Goal: Task Accomplishment & Management: Manage account settings

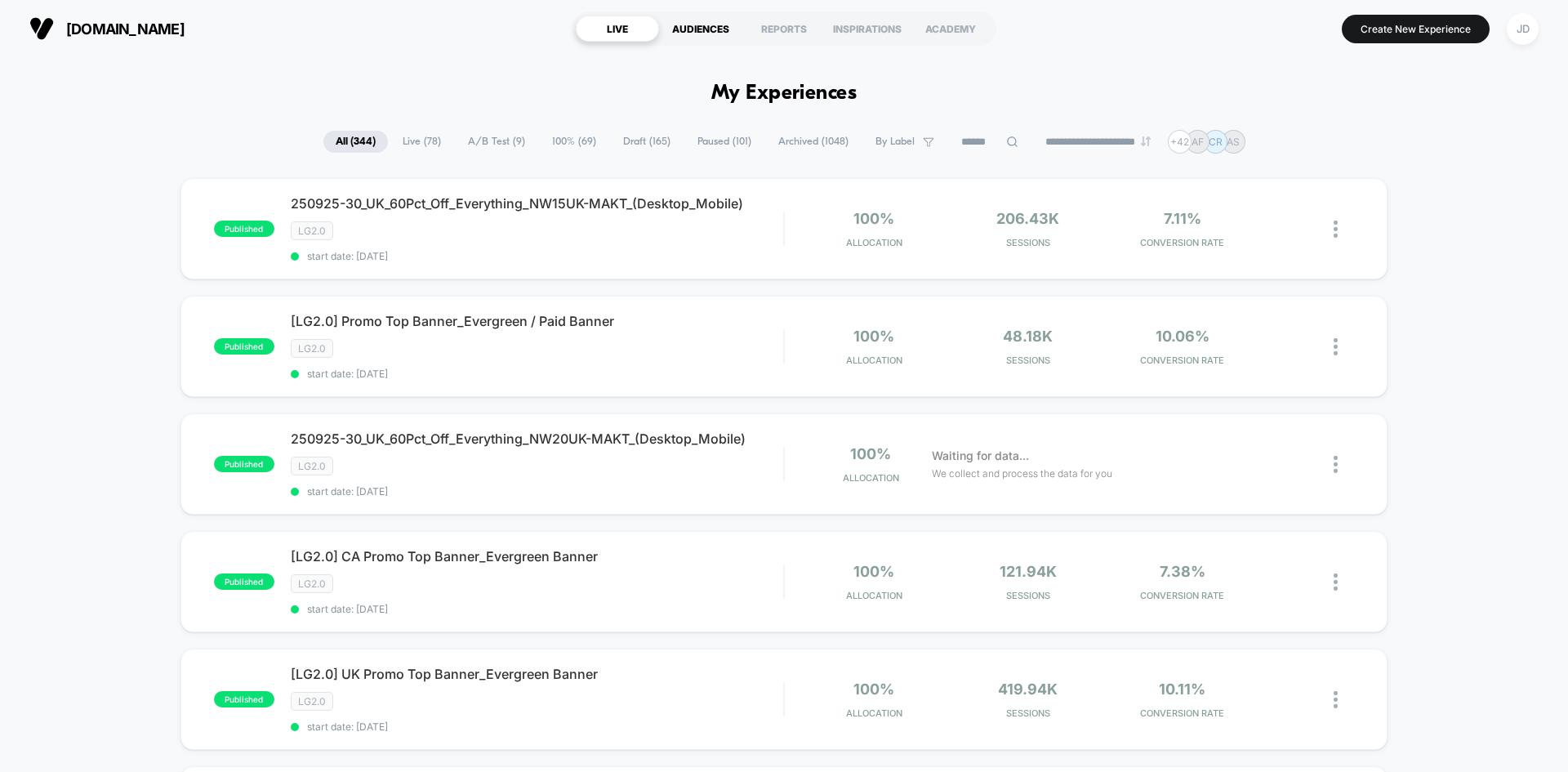
click at [711, 33] on div "AUDIENCES" at bounding box center [700, 29] width 83 height 26
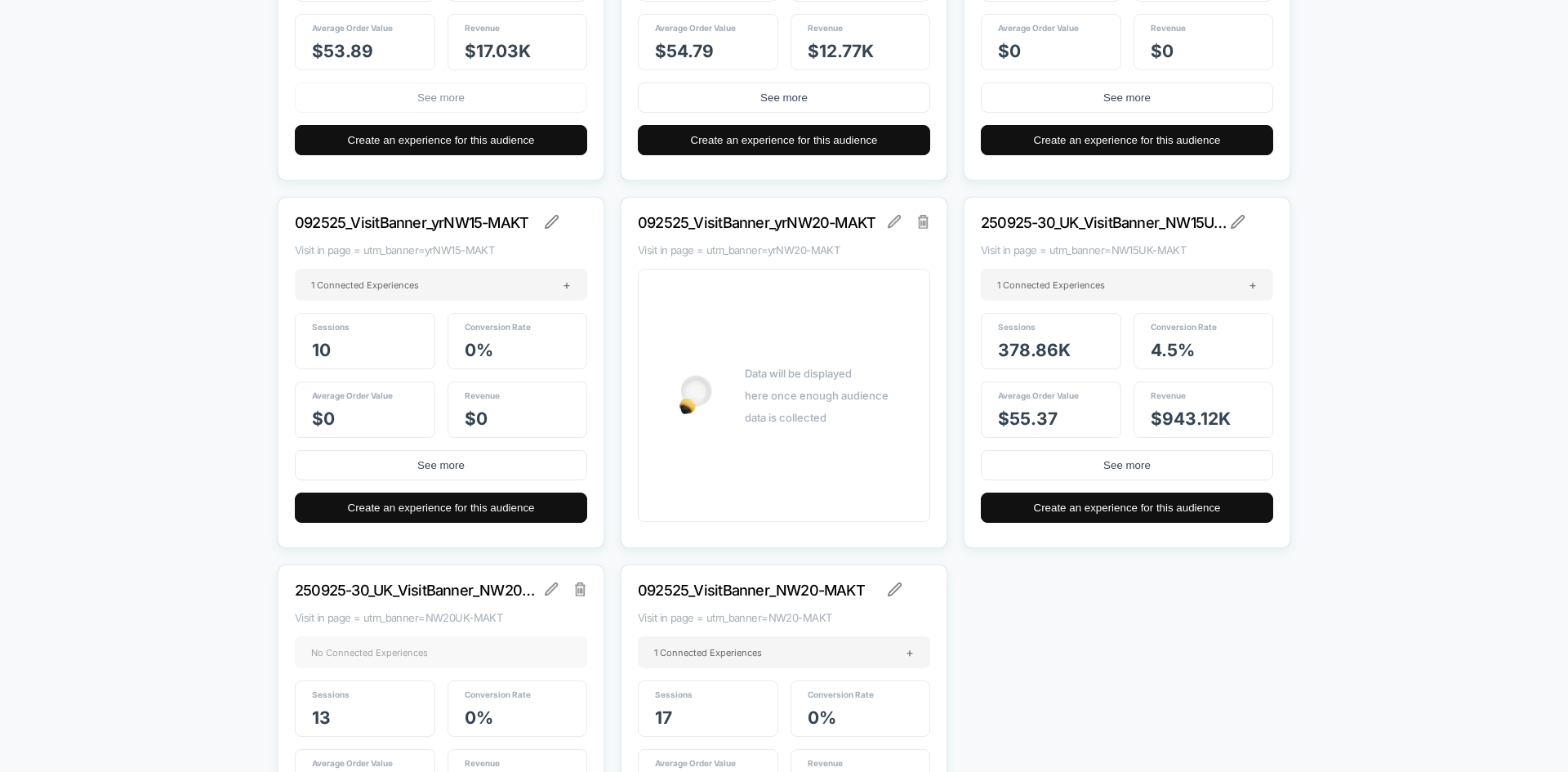
scroll to position [24132, 0]
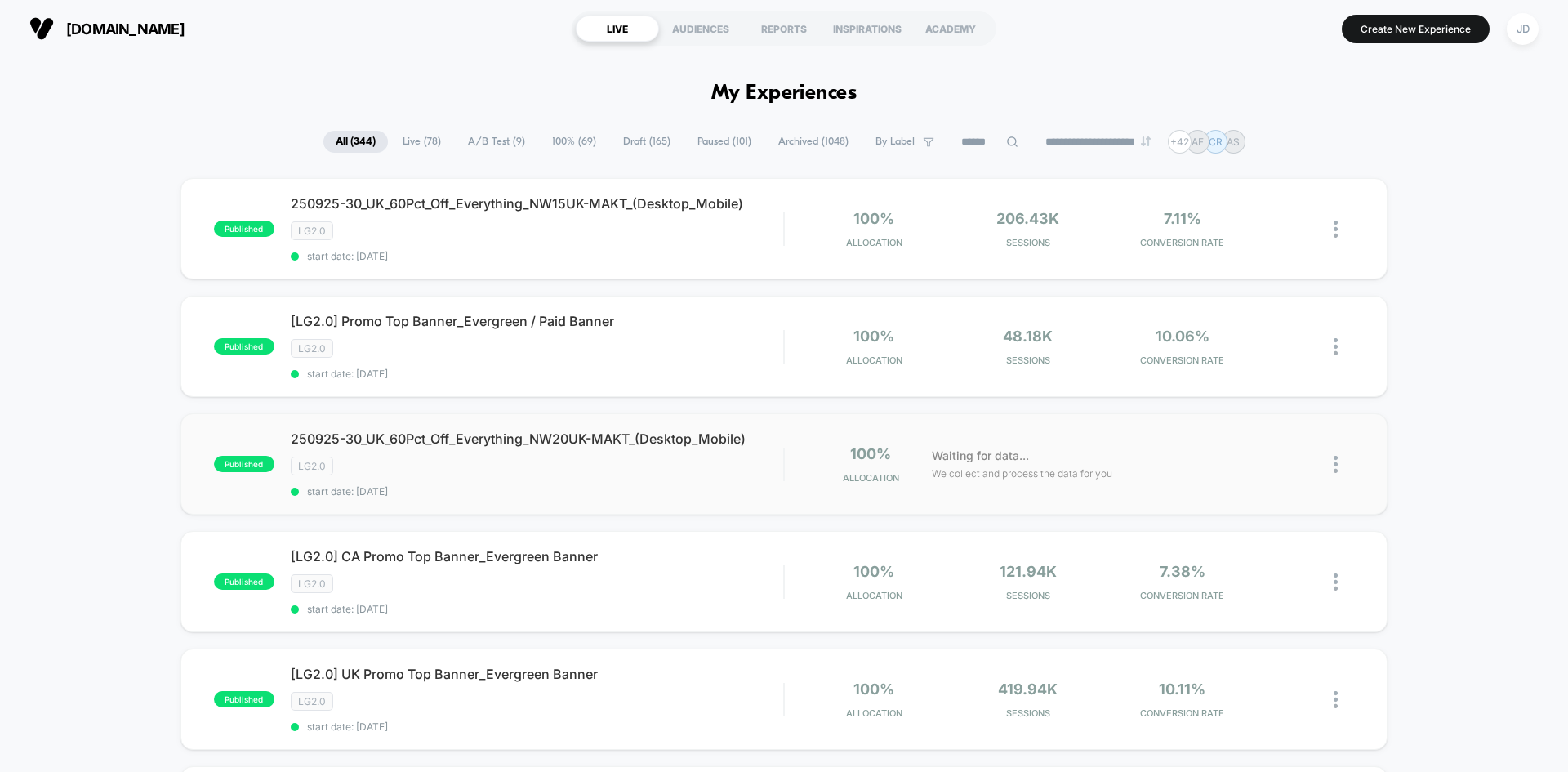
click at [1336, 462] on img at bounding box center [1336, 464] width 4 height 17
click at [1247, 371] on div "Edit" at bounding box center [1252, 370] width 147 height 37
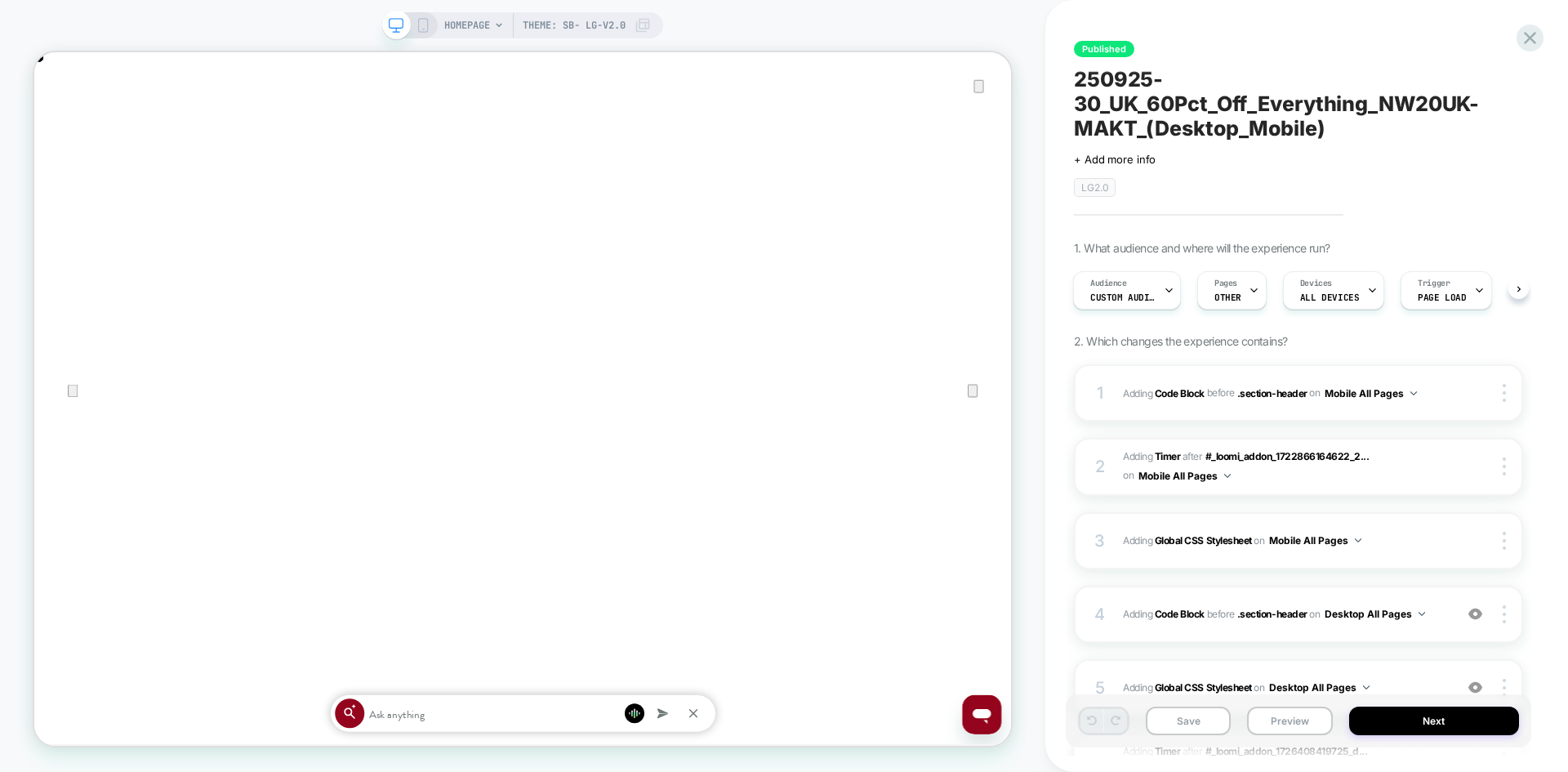
scroll to position [0, 2605]
click at [57, 129] on icon "Close" at bounding box center [51, 135] width 11 height 11
drag, startPoint x: 1294, startPoint y: 344, endPoint x: 1112, endPoint y: 292, distance: 189.3
click at [1112, 292] on span "Custom Audience" at bounding box center [1123, 297] width 66 height 11
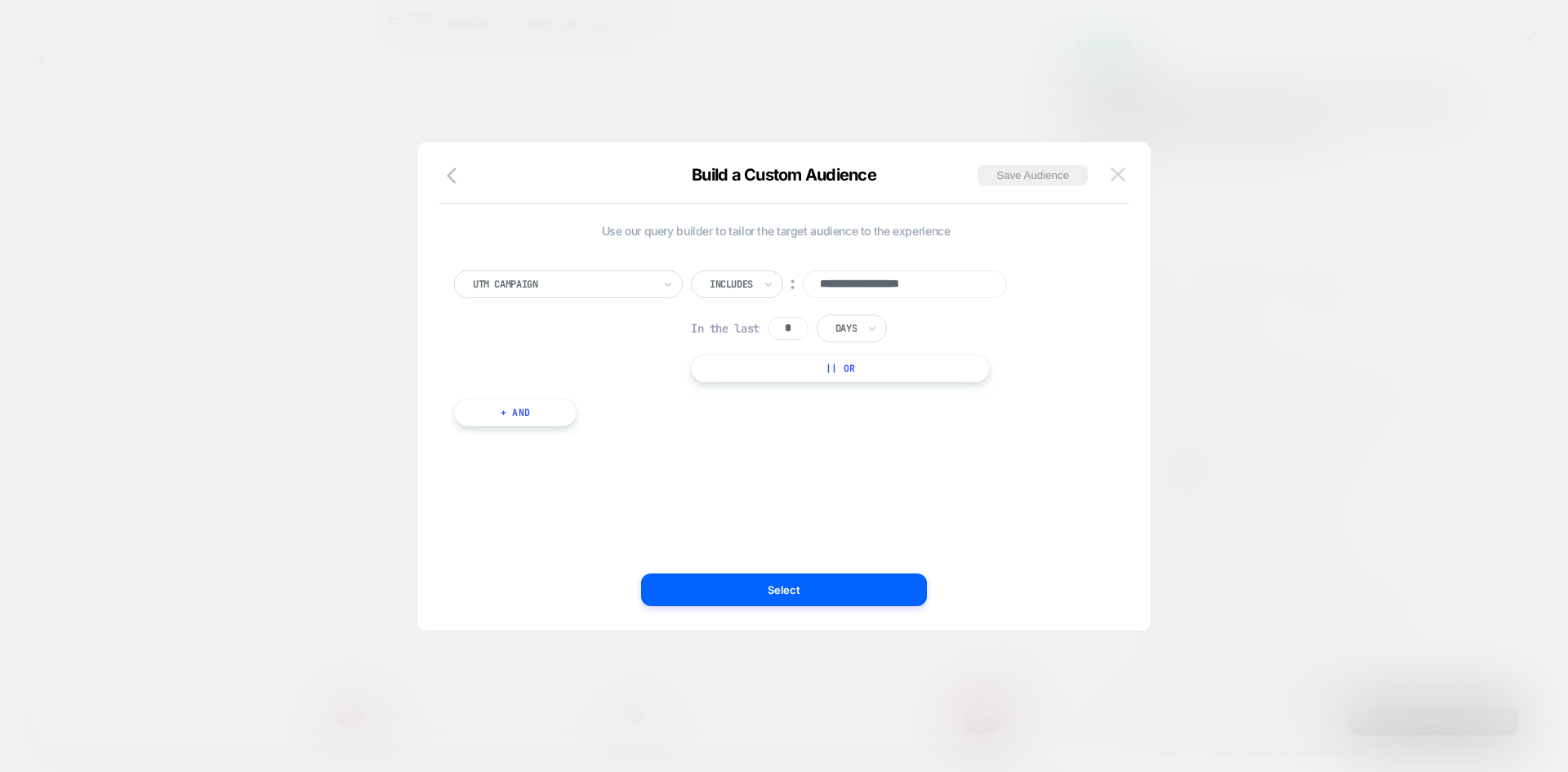
click at [1109, 172] on button at bounding box center [1118, 175] width 25 height 25
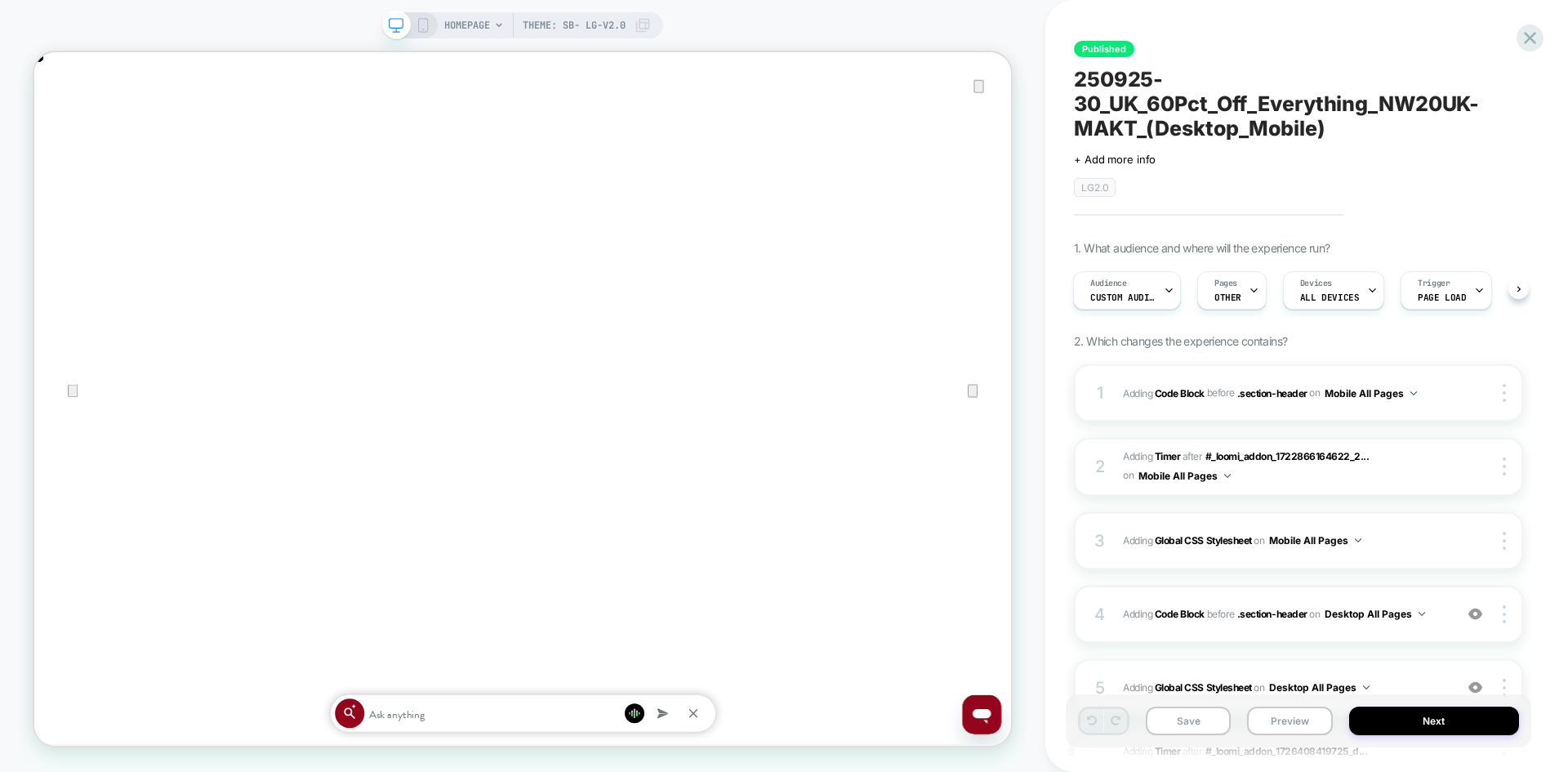
scroll to position [0, 1303]
click at [1139, 285] on div "Audience Custom Audience" at bounding box center [1123, 290] width 98 height 37
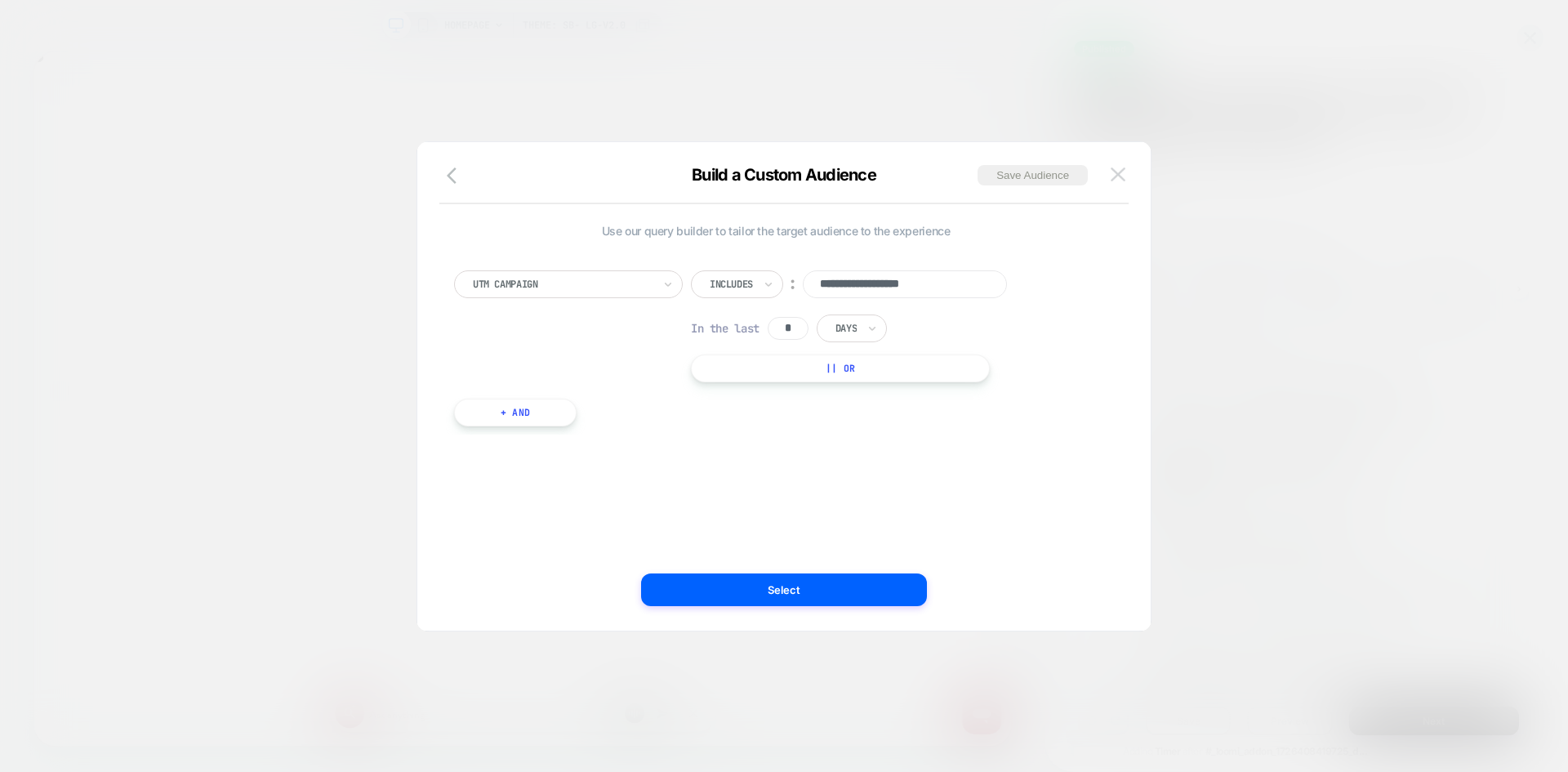
click at [1123, 168] on img at bounding box center [1118, 174] width 15 height 14
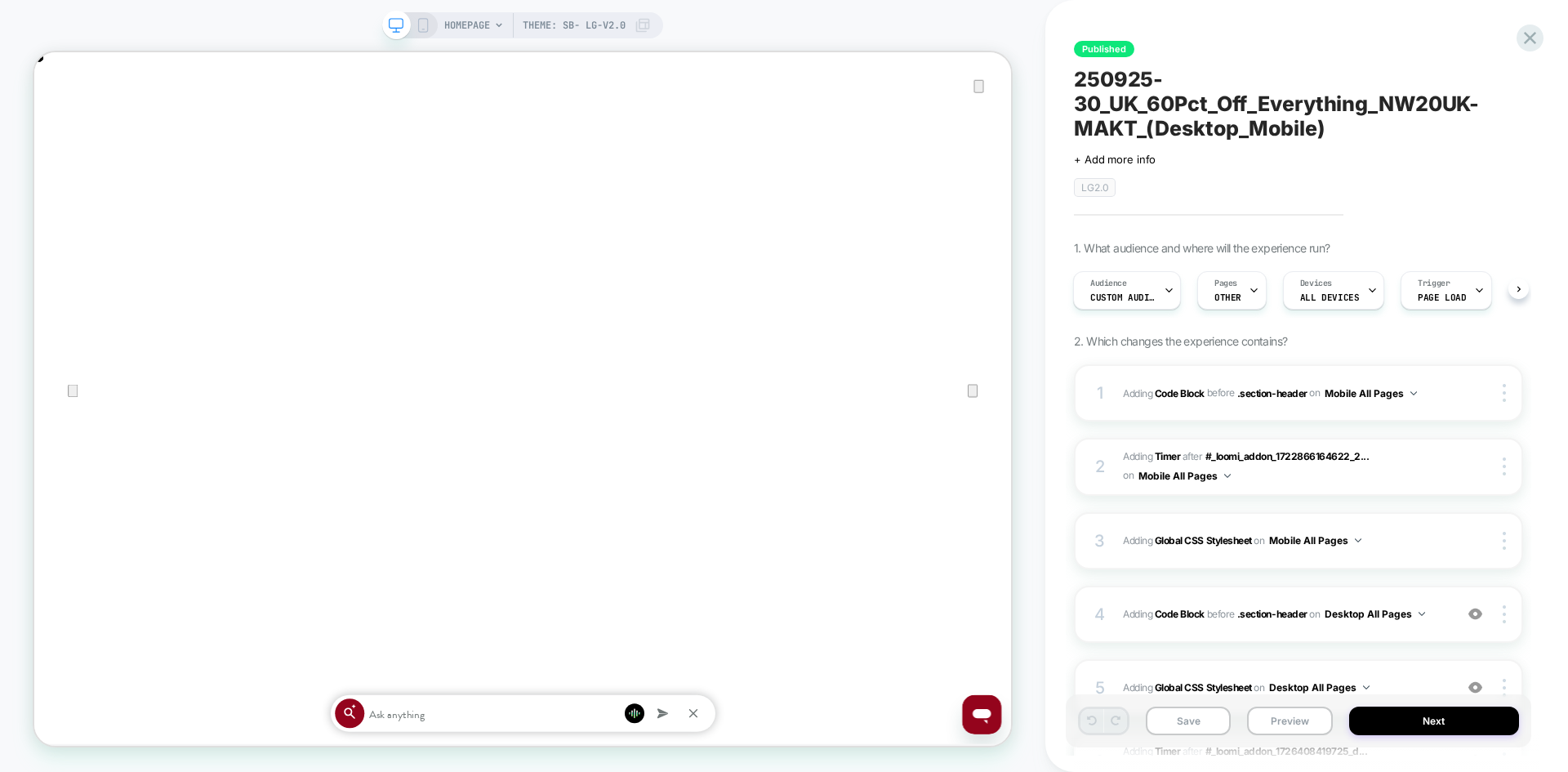
scroll to position [0, 0]
click at [1084, 287] on div "Audience Custom Audience" at bounding box center [1123, 290] width 98 height 37
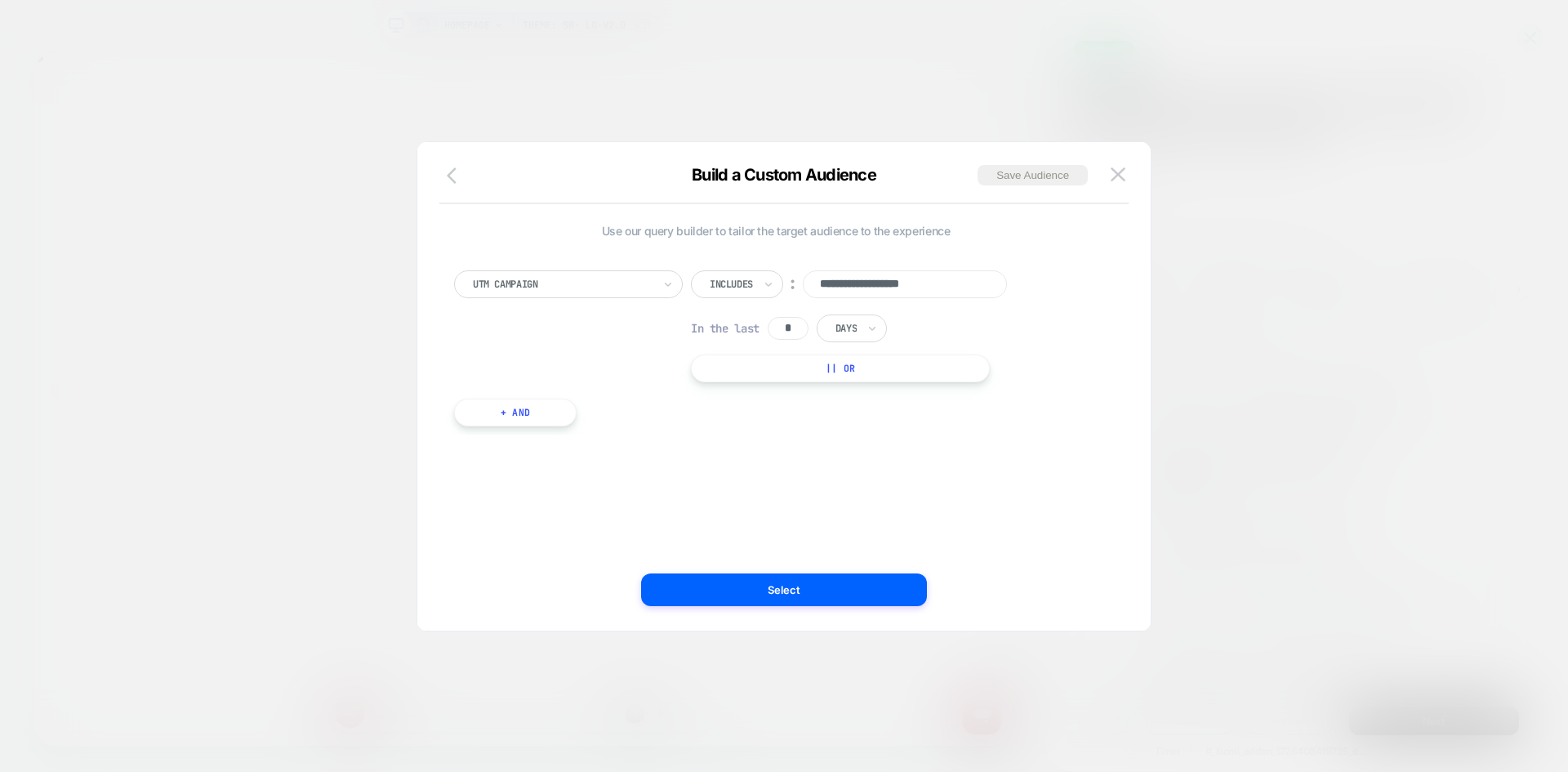
click at [450, 177] on icon "button" at bounding box center [452, 176] width 10 height 16
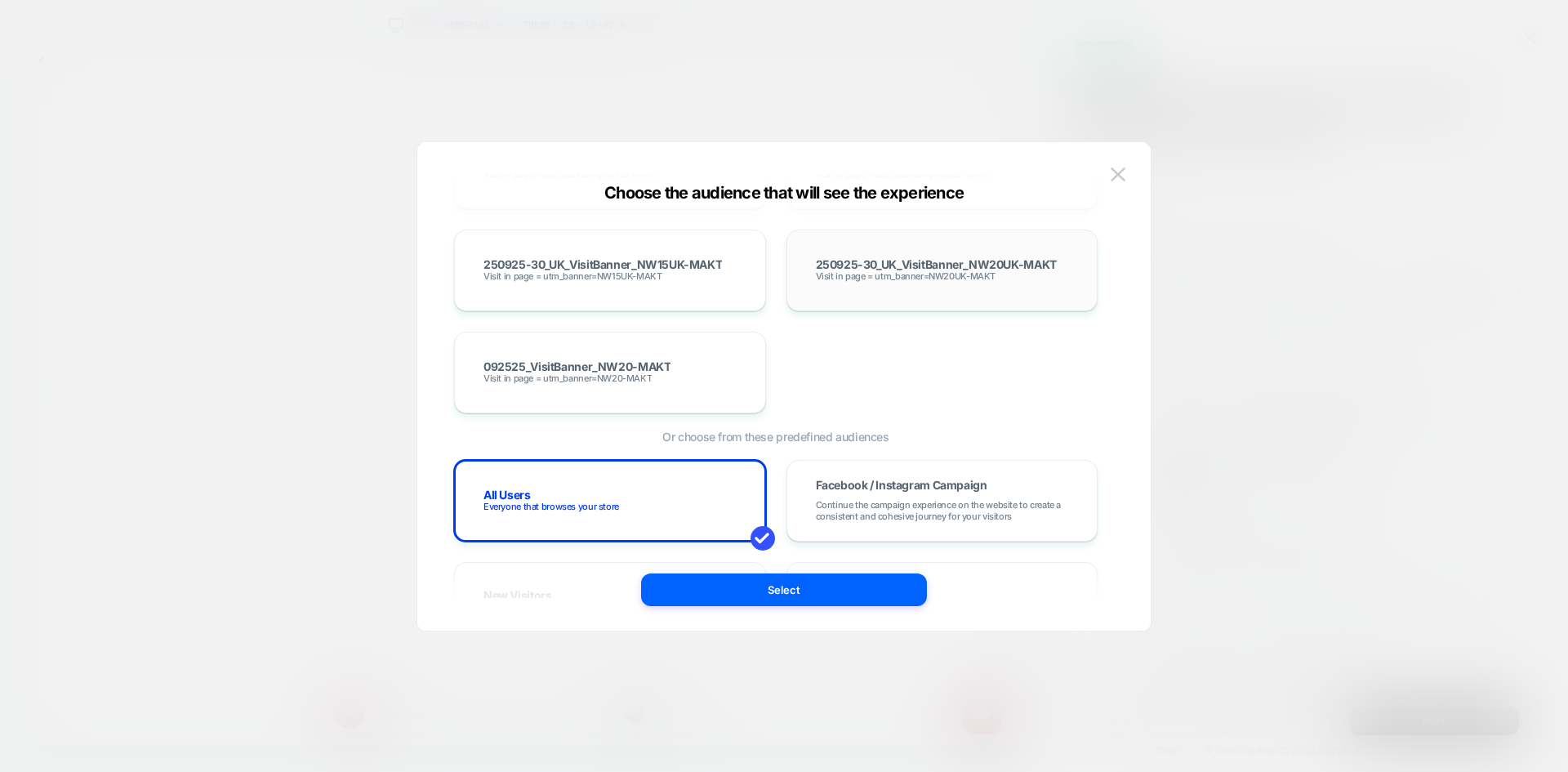
click at [865, 282] on div "250925-30_UK_VisitBanner_NW20UK-MAKT Visit in page = utm_banner=NW20UK-MAKT" at bounding box center [942, 270] width 278 height 48
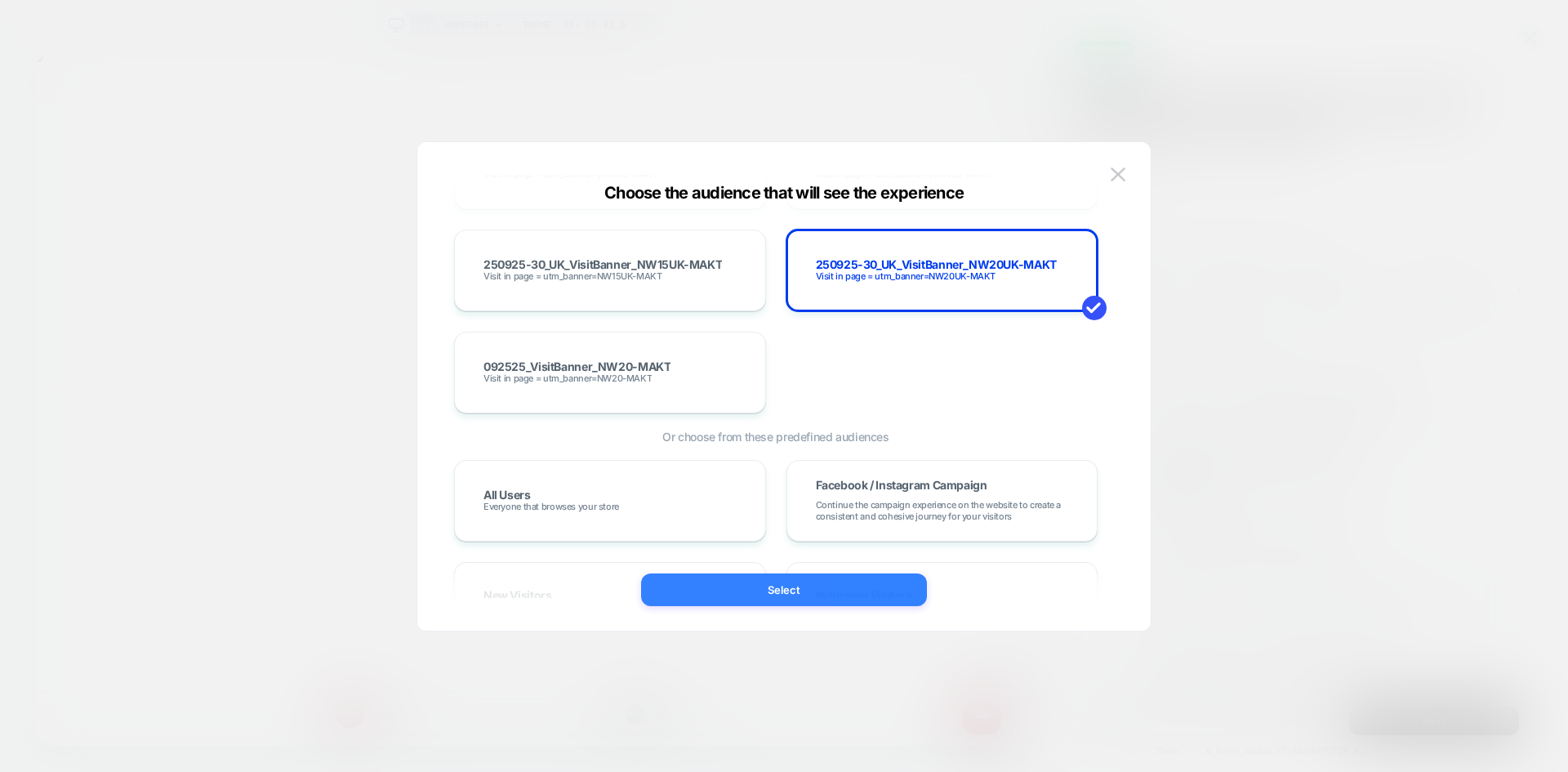
click at [853, 600] on button "Select" at bounding box center [784, 590] width 286 height 33
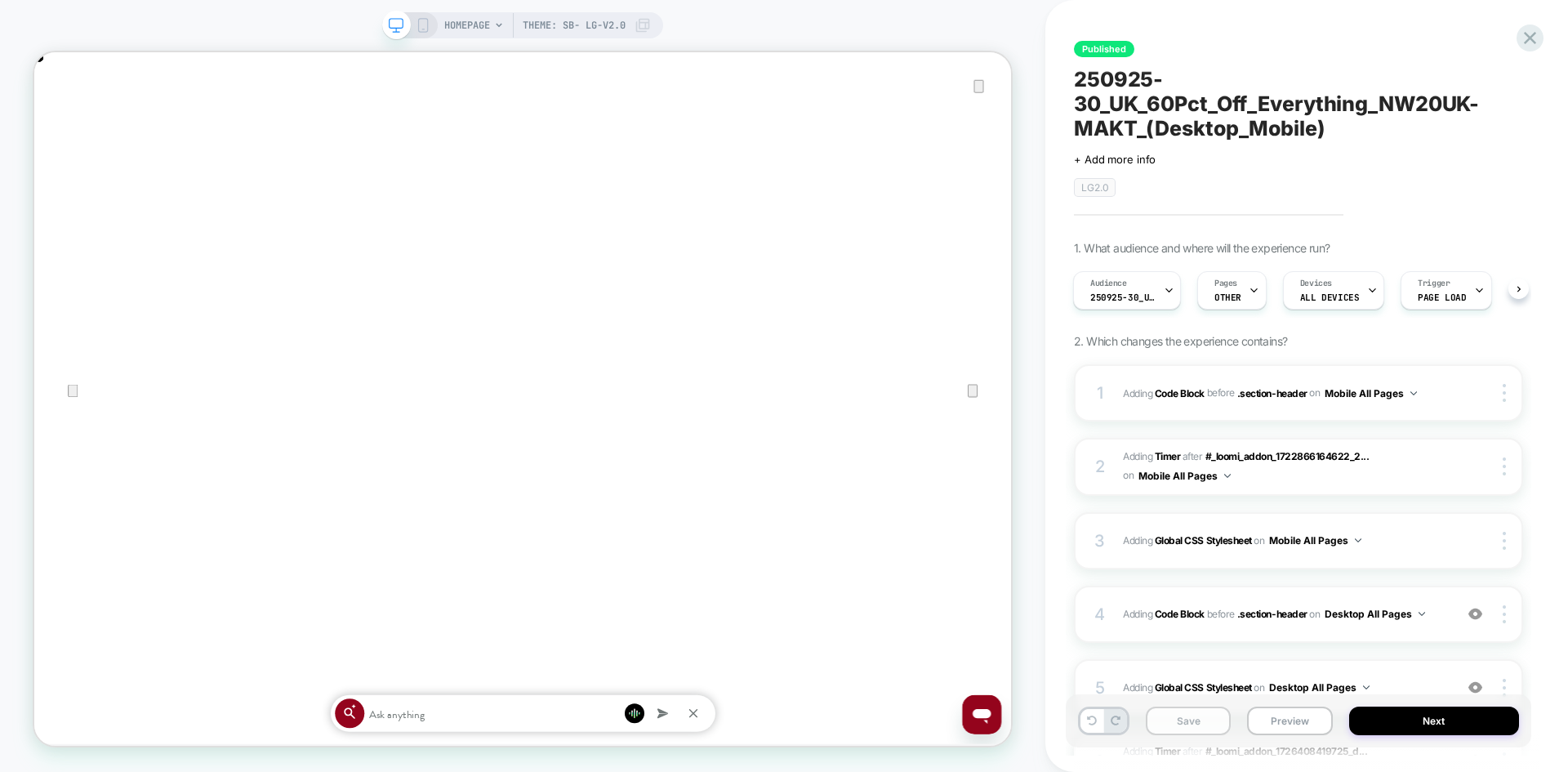
click at [1186, 724] on button "Save" at bounding box center [1188, 720] width 85 height 29
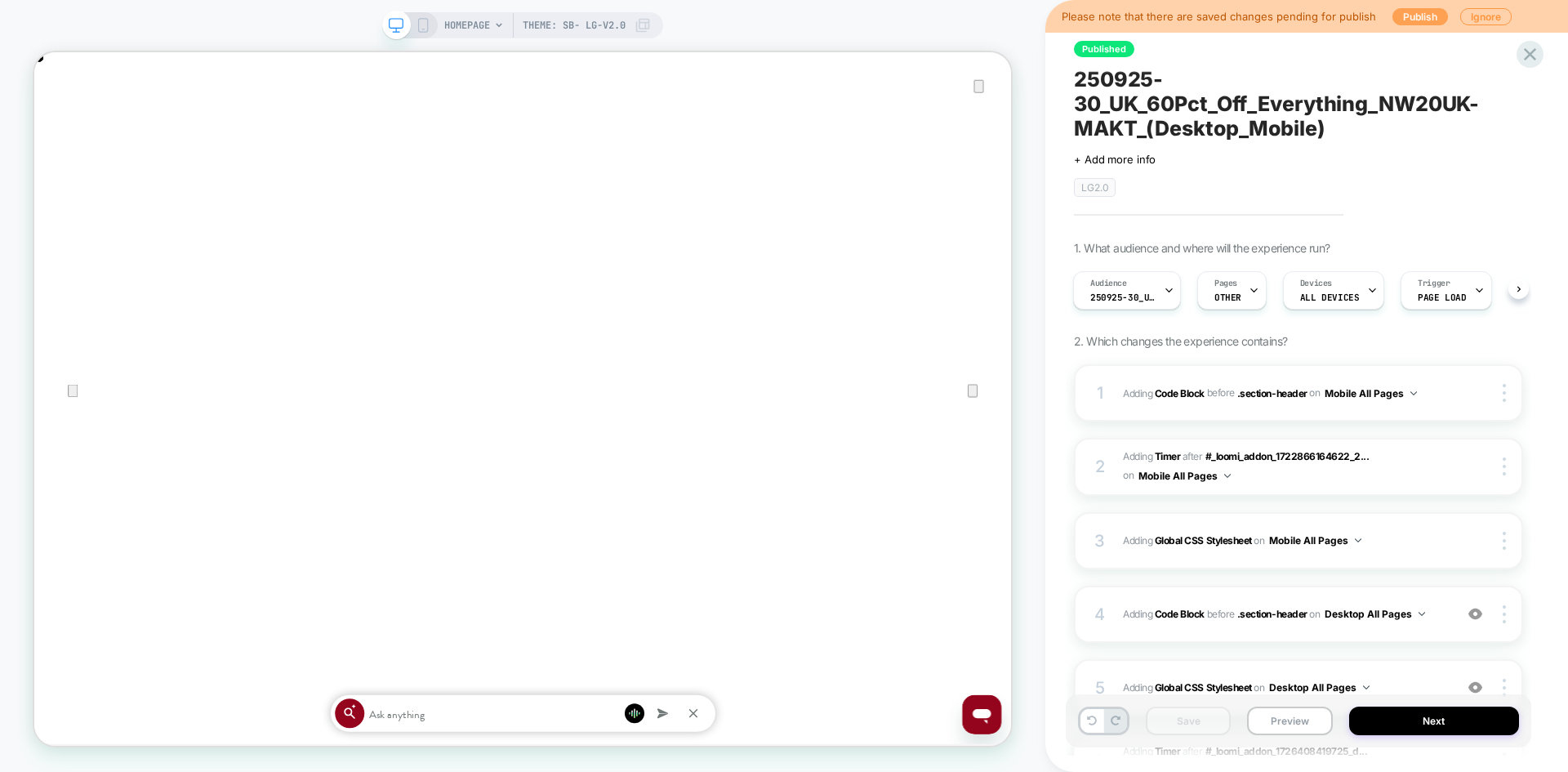
click at [1403, 21] on button "Publish" at bounding box center [1420, 16] width 56 height 17
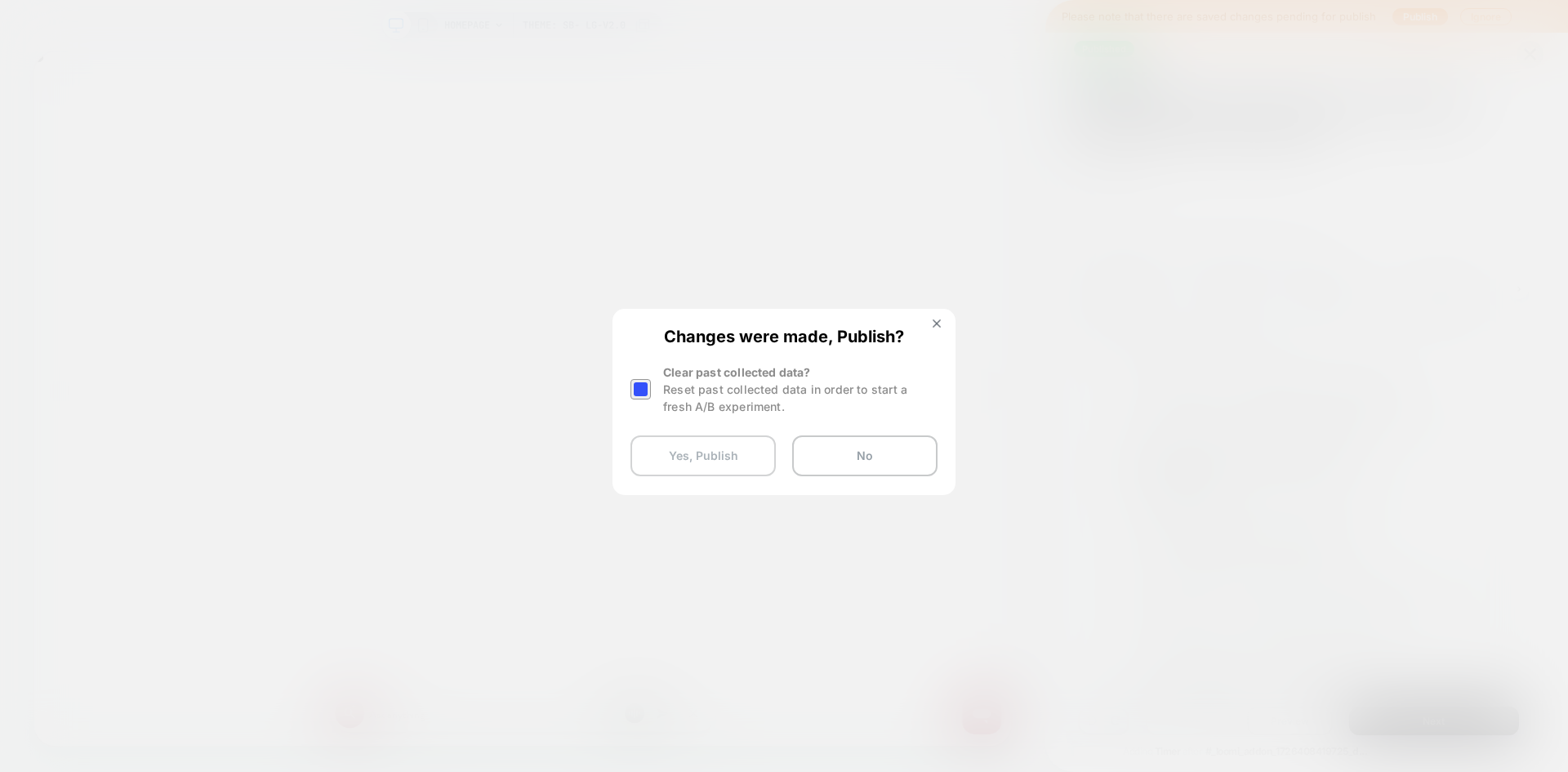
click at [709, 448] on button "Yes, Publish" at bounding box center [703, 456] width 145 height 41
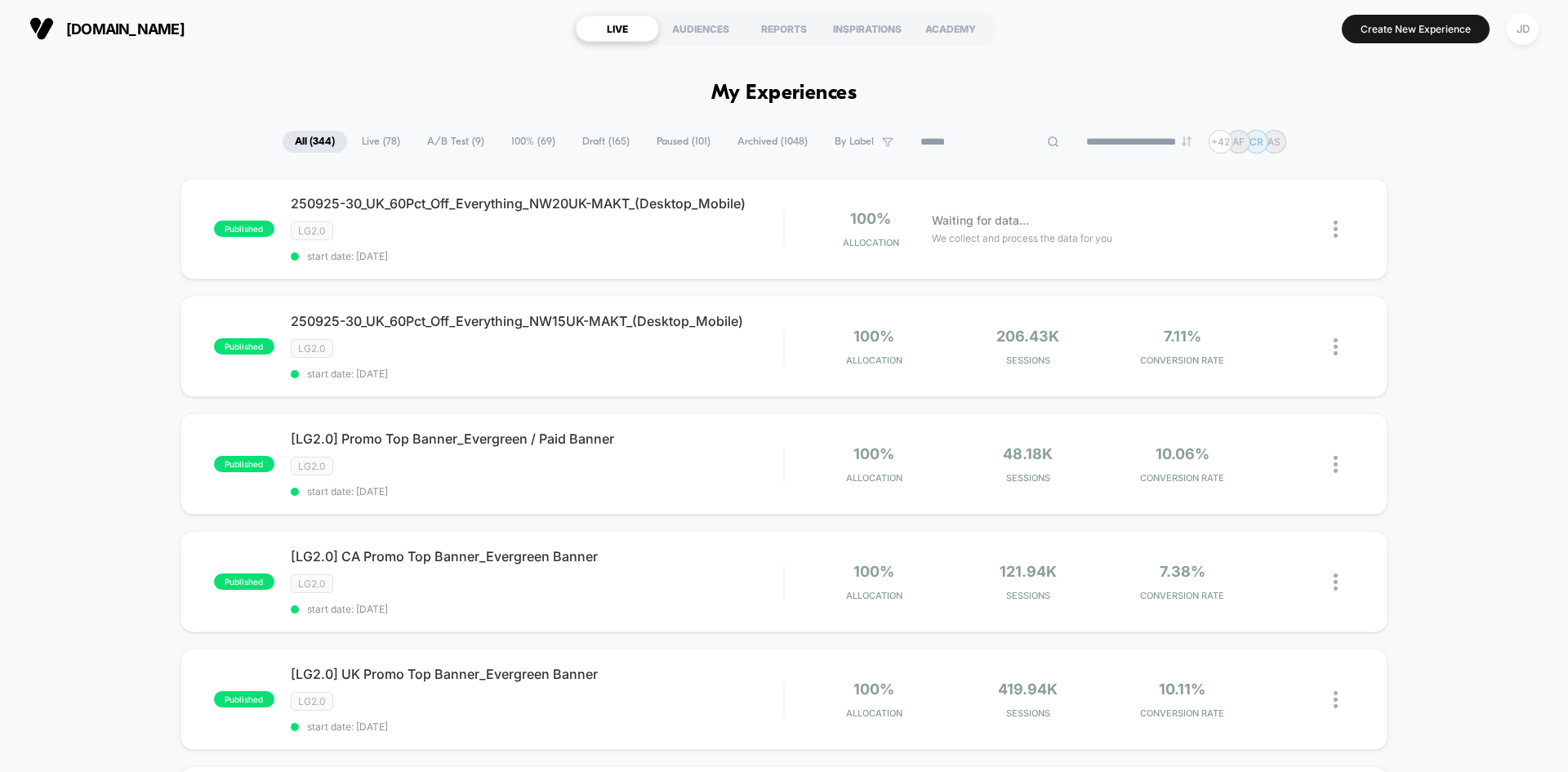
click at [985, 141] on input at bounding box center [990, 142] width 163 height 20
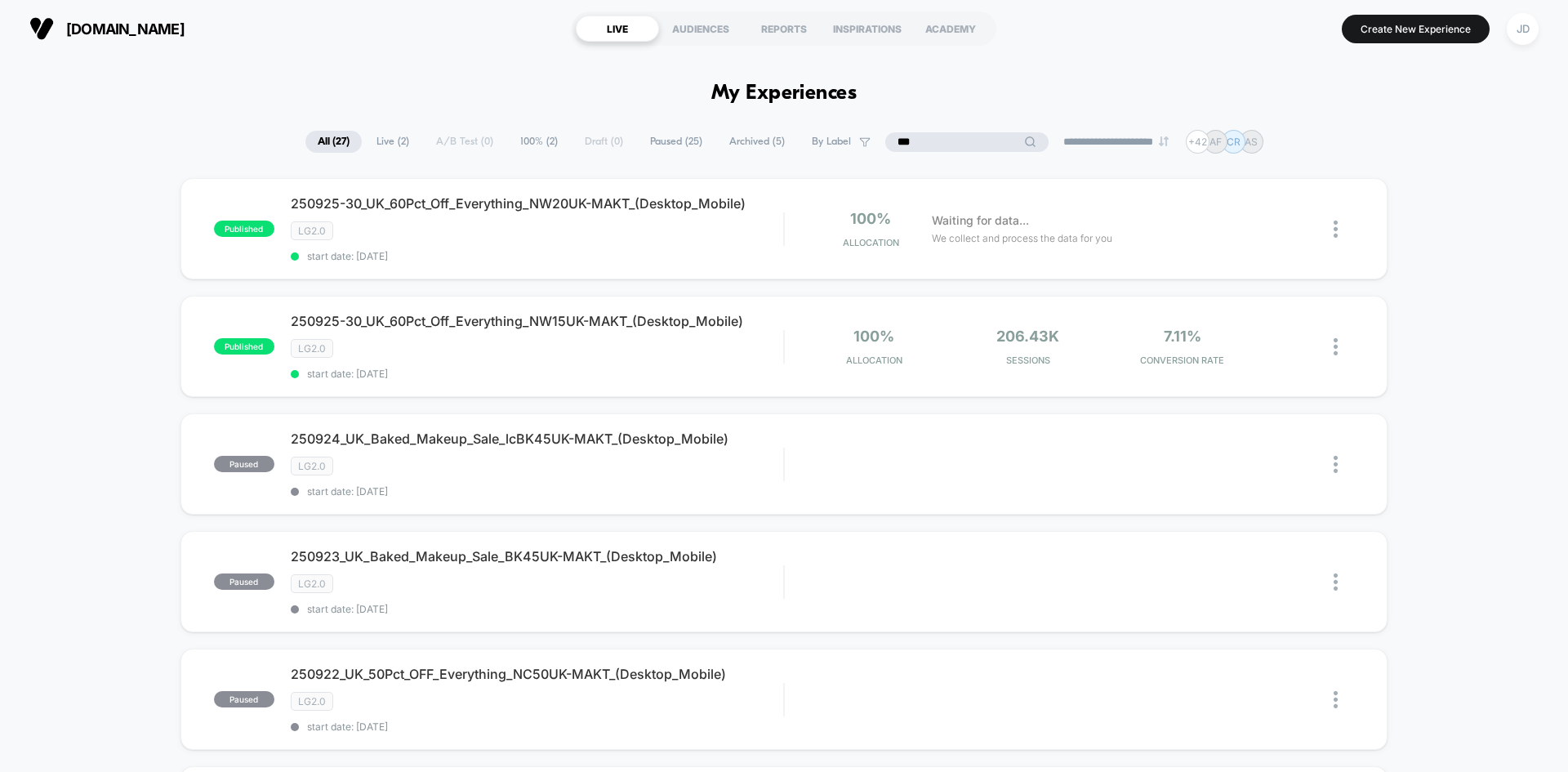
type input "***"
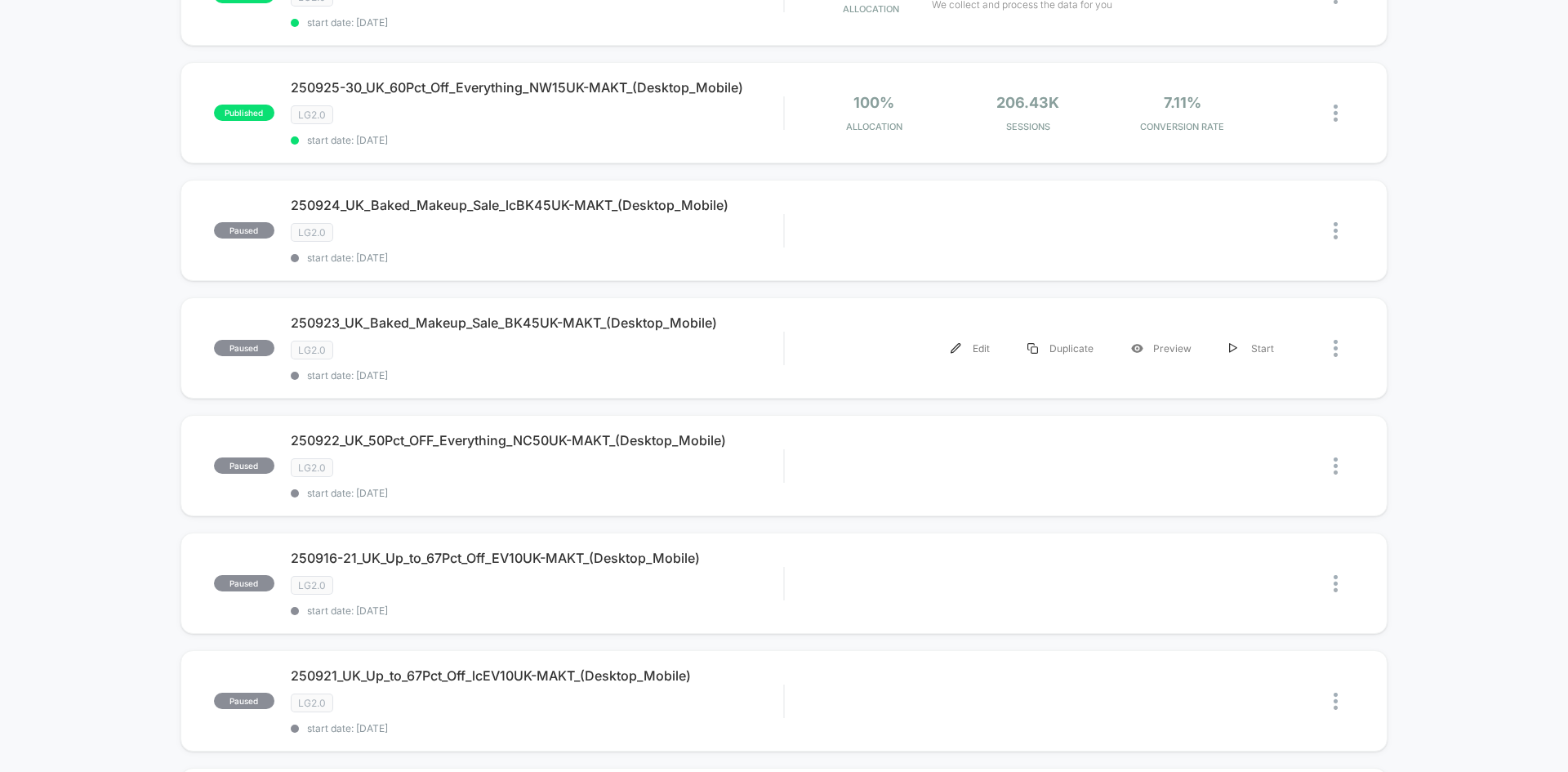
scroll to position [163, 0]
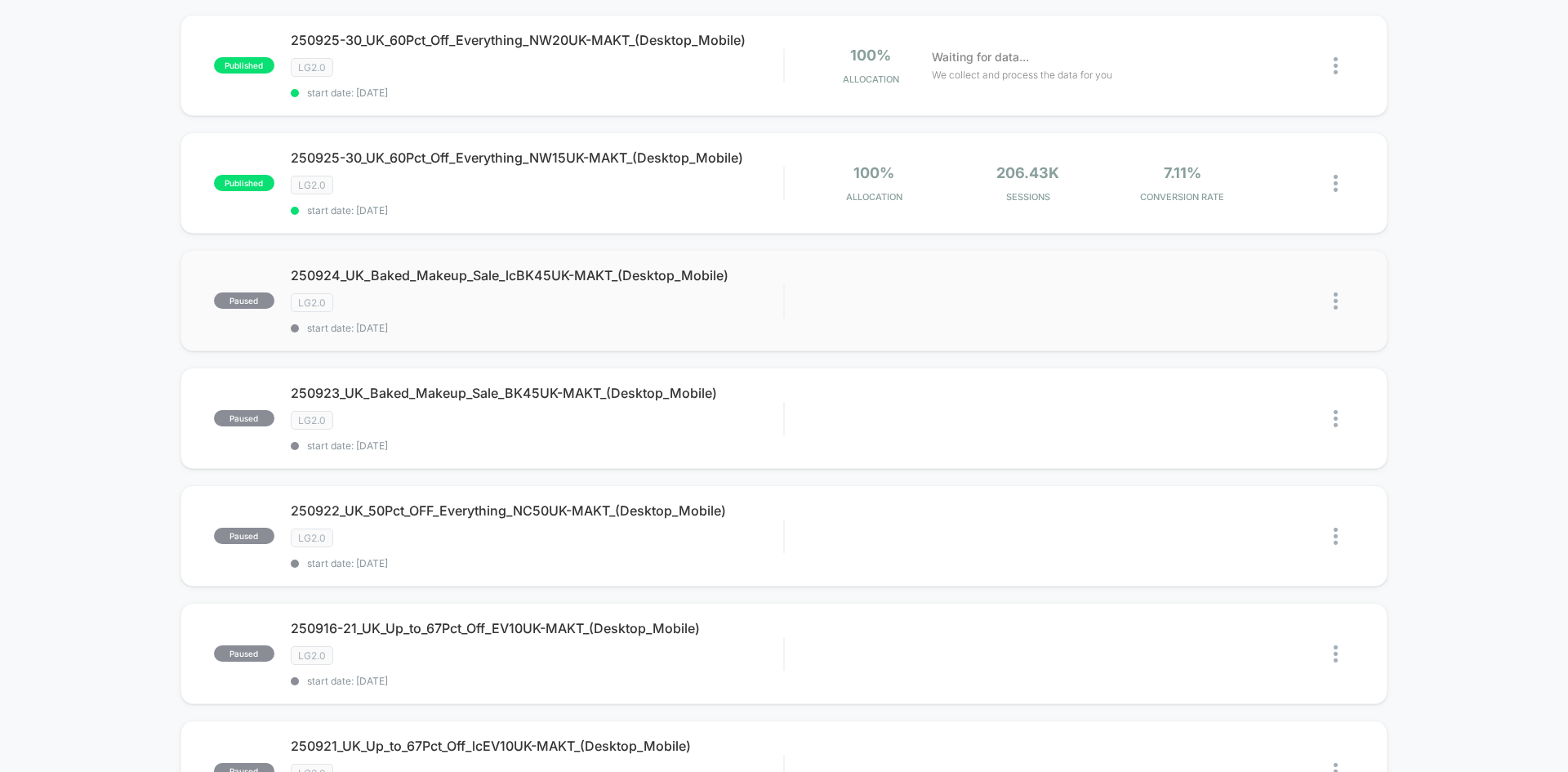
click at [1336, 298] on img at bounding box center [1336, 301] width 4 height 17
click at [1235, 206] on div "Edit" at bounding box center [1252, 207] width 147 height 37
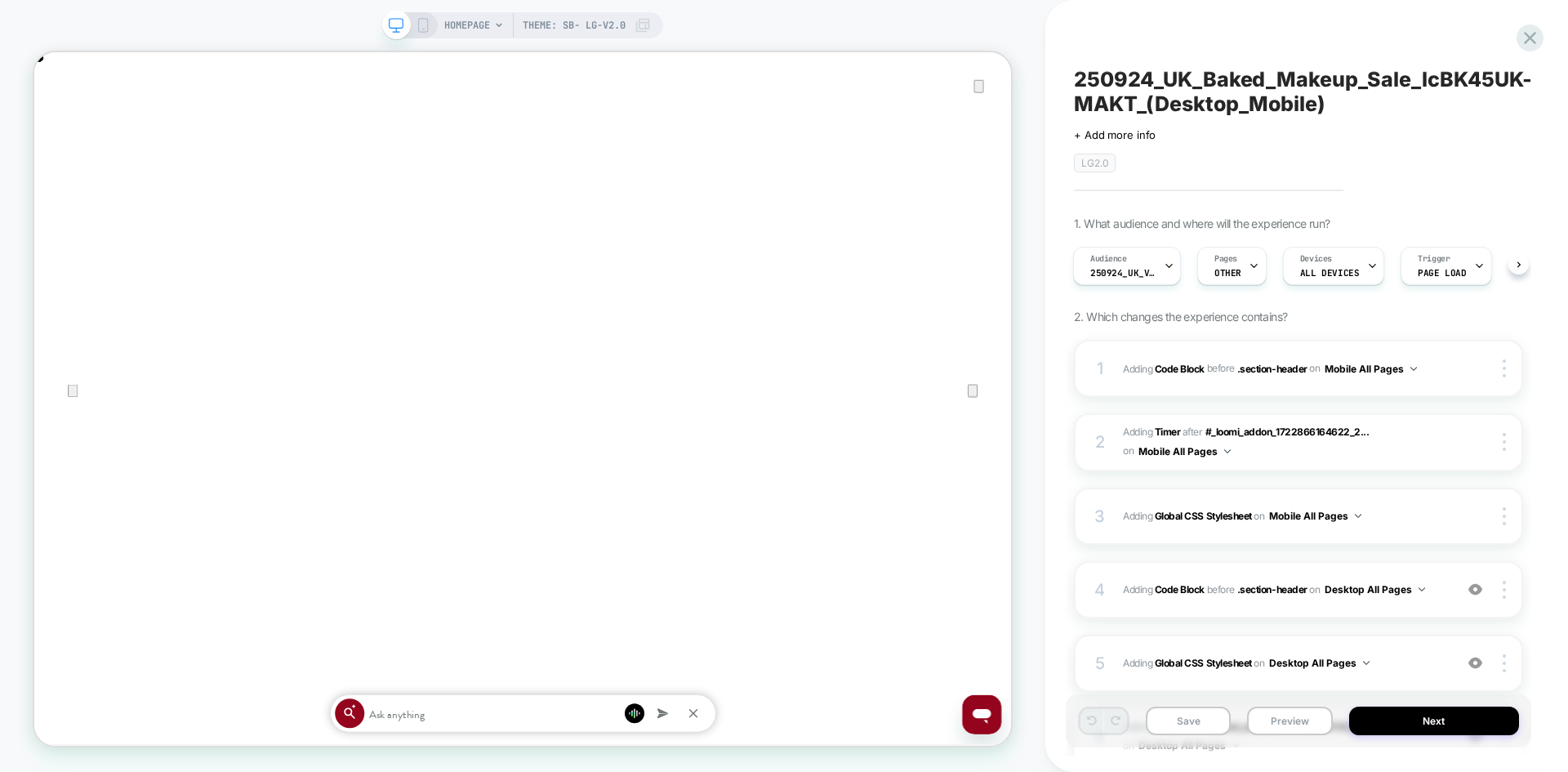
scroll to position [0, 2605]
click at [1528, 34] on icon at bounding box center [1530, 38] width 22 height 22
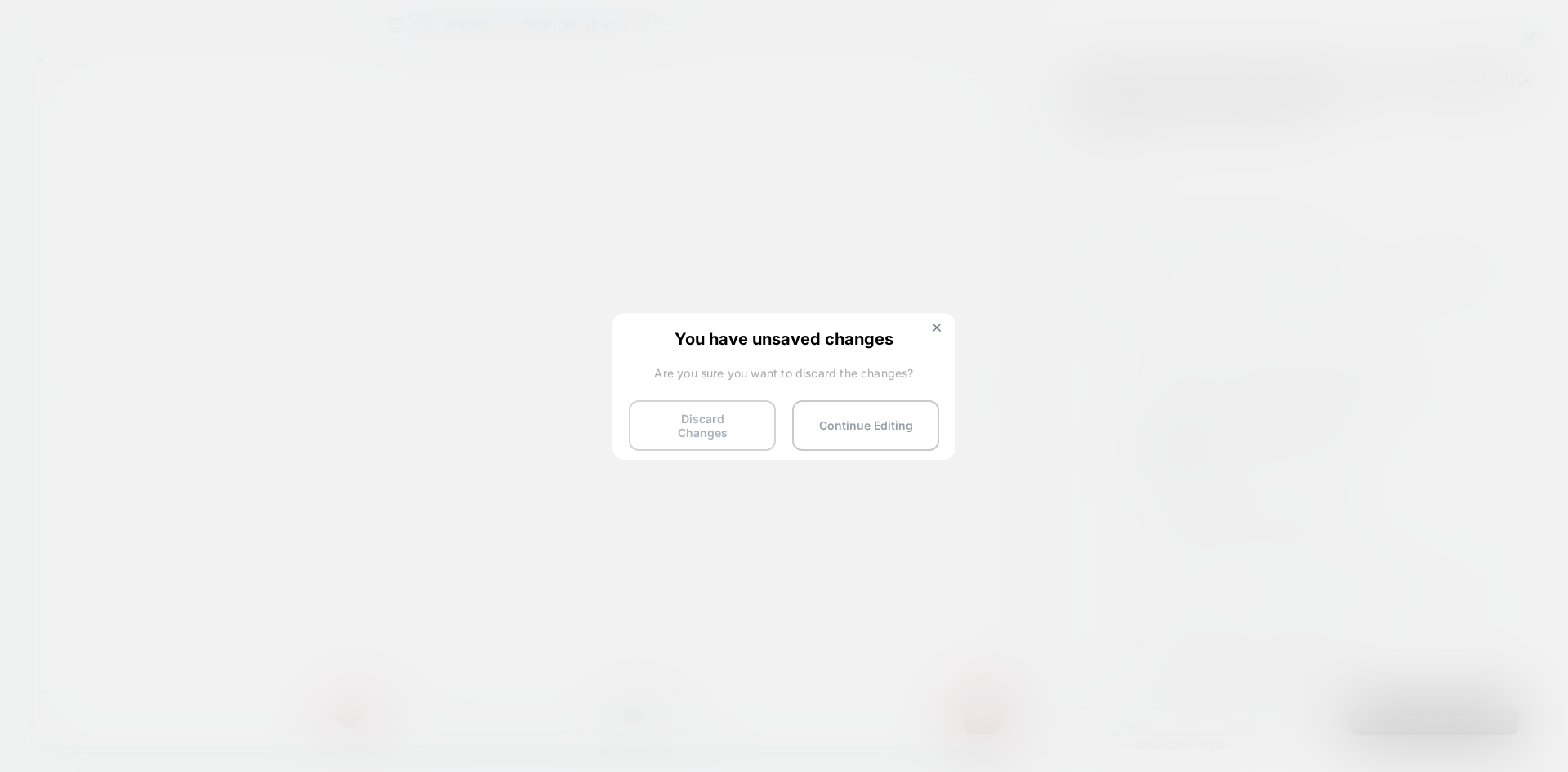
click at [718, 430] on button "Discard Changes" at bounding box center [702, 425] width 147 height 51
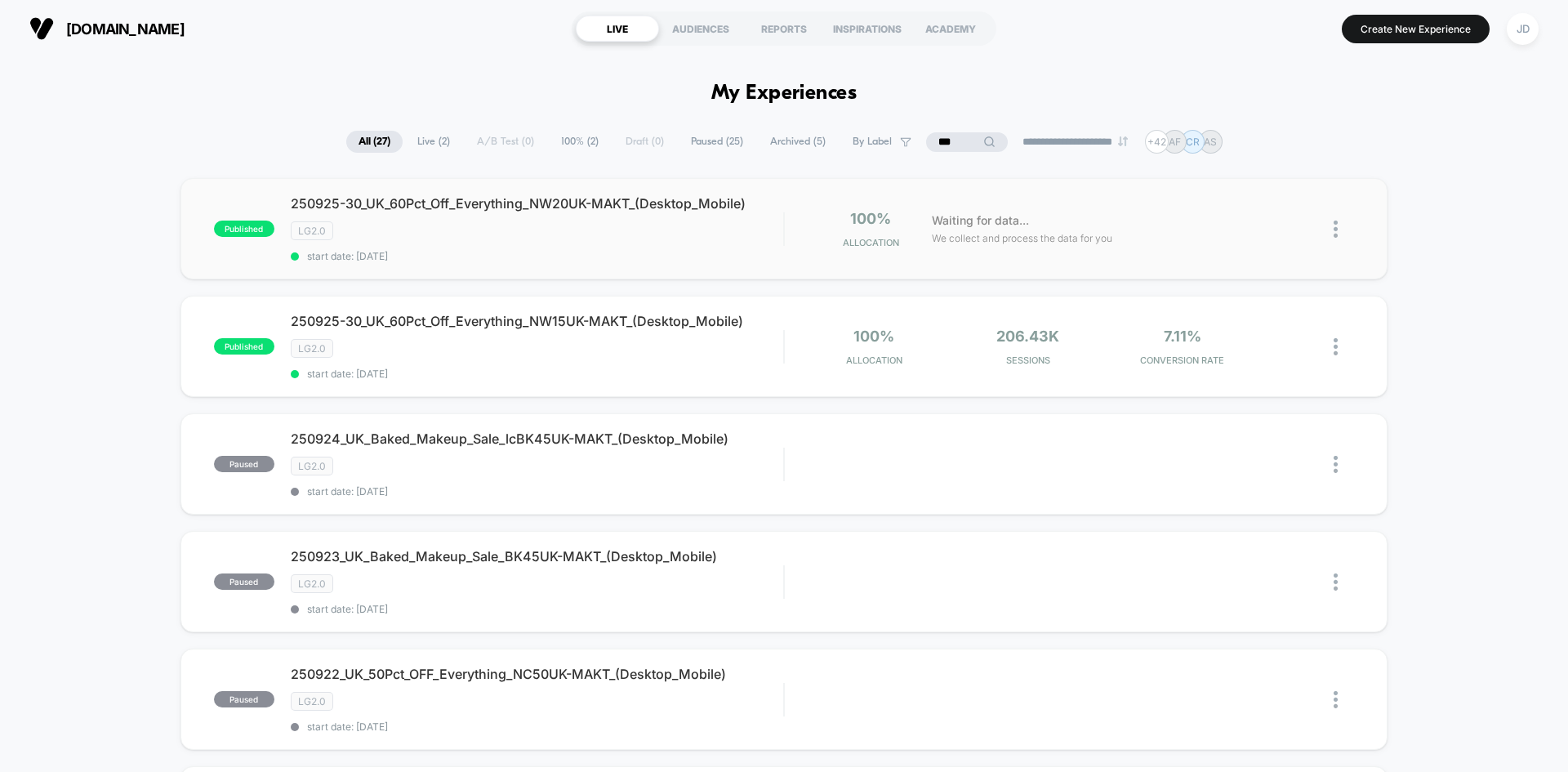
click at [1336, 224] on img at bounding box center [1336, 228] width 4 height 17
click at [1249, 133] on div "Edit" at bounding box center [1252, 135] width 147 height 37
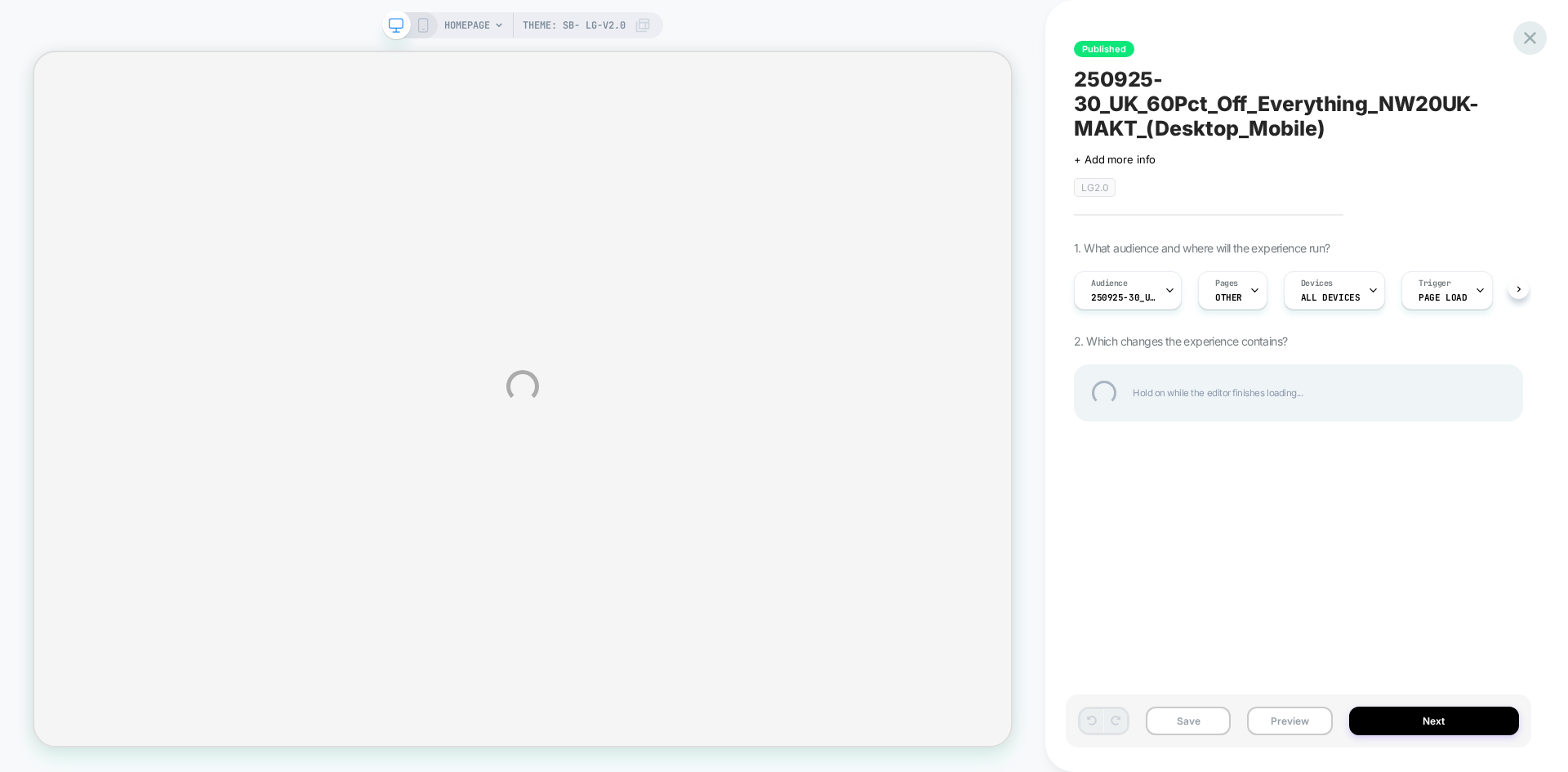
click at [1535, 36] on div at bounding box center [1530, 38] width 34 height 34
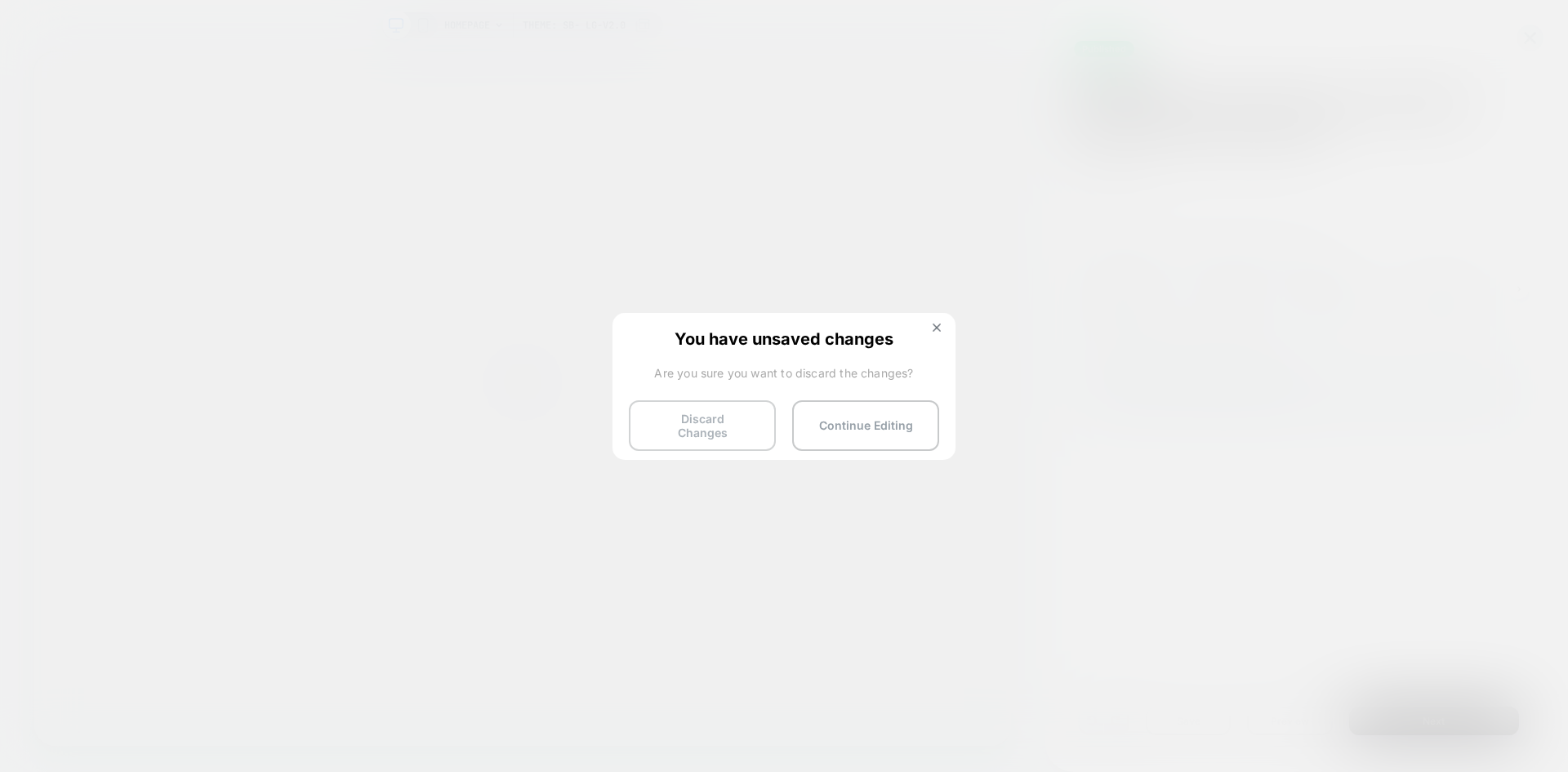
click at [687, 426] on button "Discard Changes" at bounding box center [702, 425] width 147 height 51
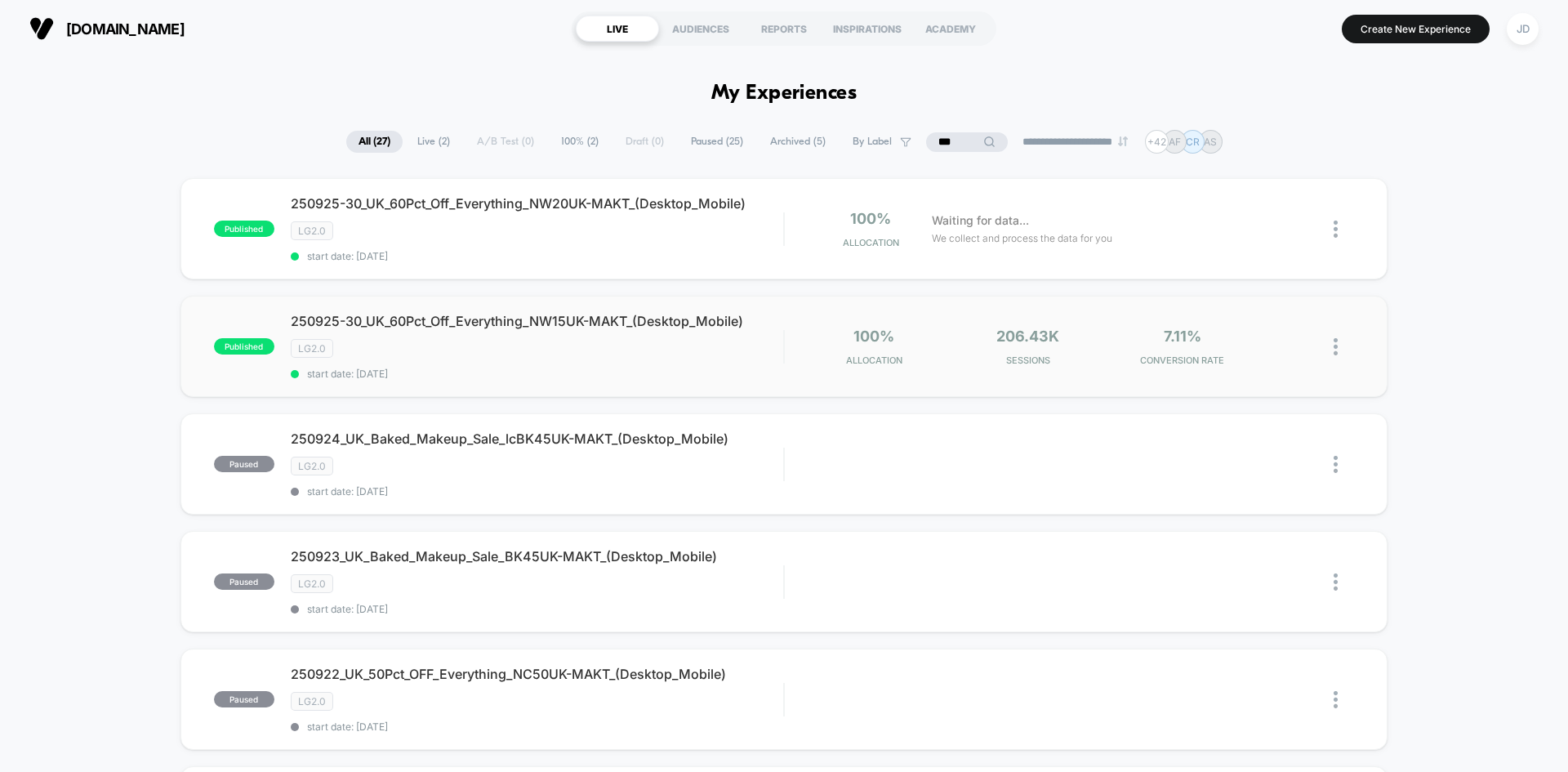
click at [1336, 348] on img at bounding box center [1336, 347] width 4 height 17
click at [1231, 255] on div "Edit" at bounding box center [1252, 252] width 147 height 37
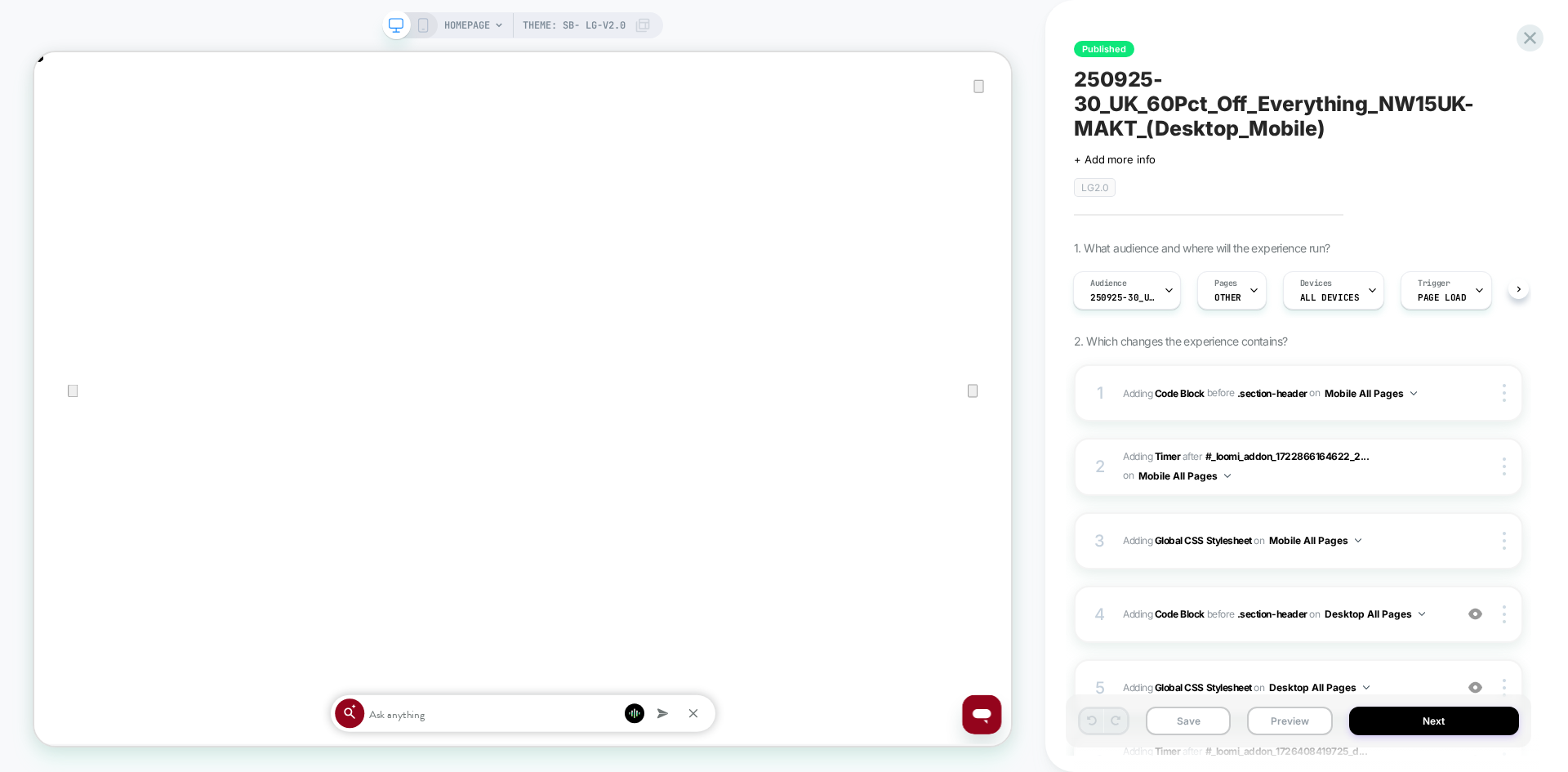
scroll to position [0, 2605]
click at [1537, 34] on icon at bounding box center [1530, 38] width 22 height 22
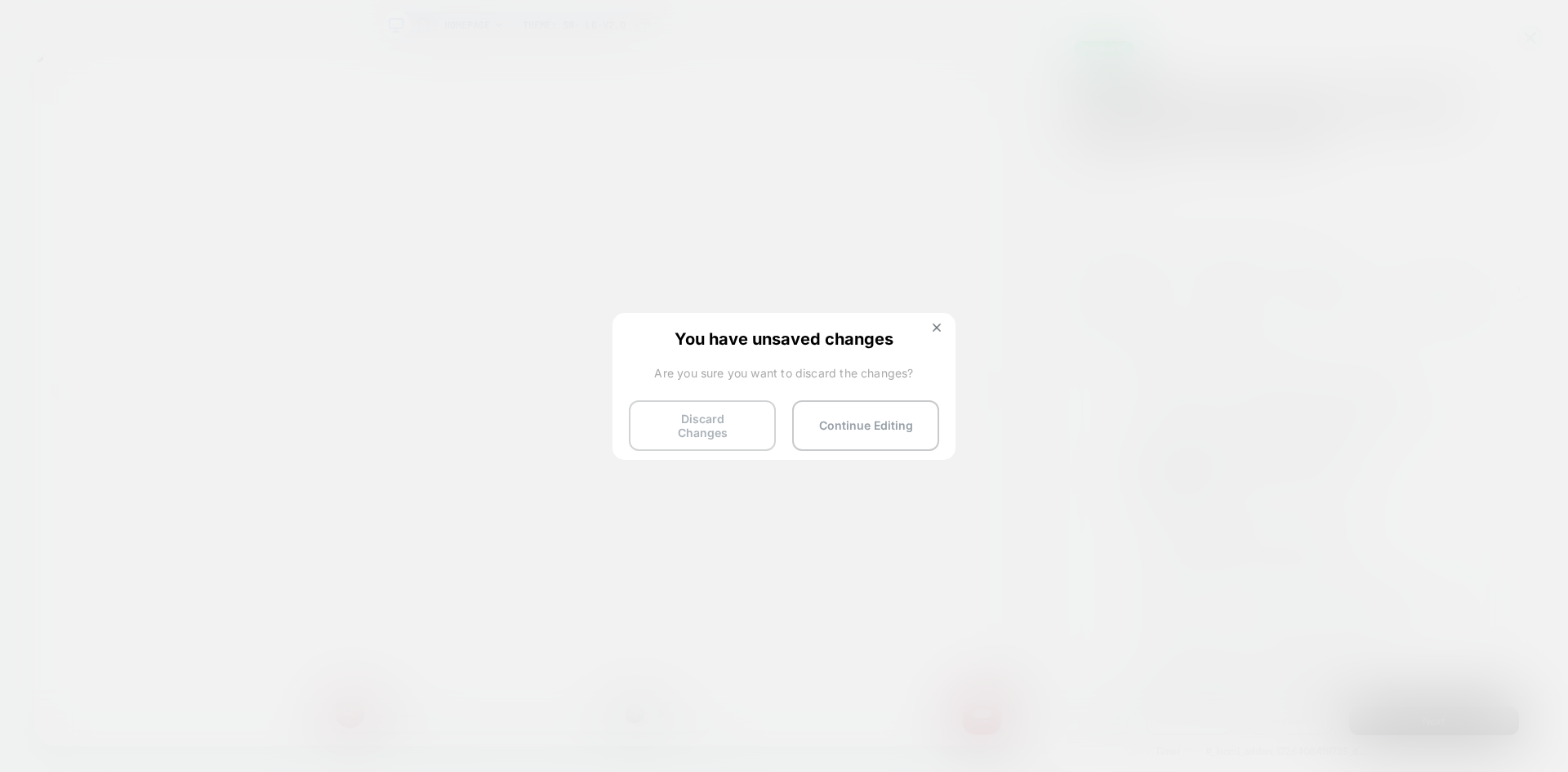
click at [734, 419] on button "Discard Changes" at bounding box center [702, 425] width 147 height 51
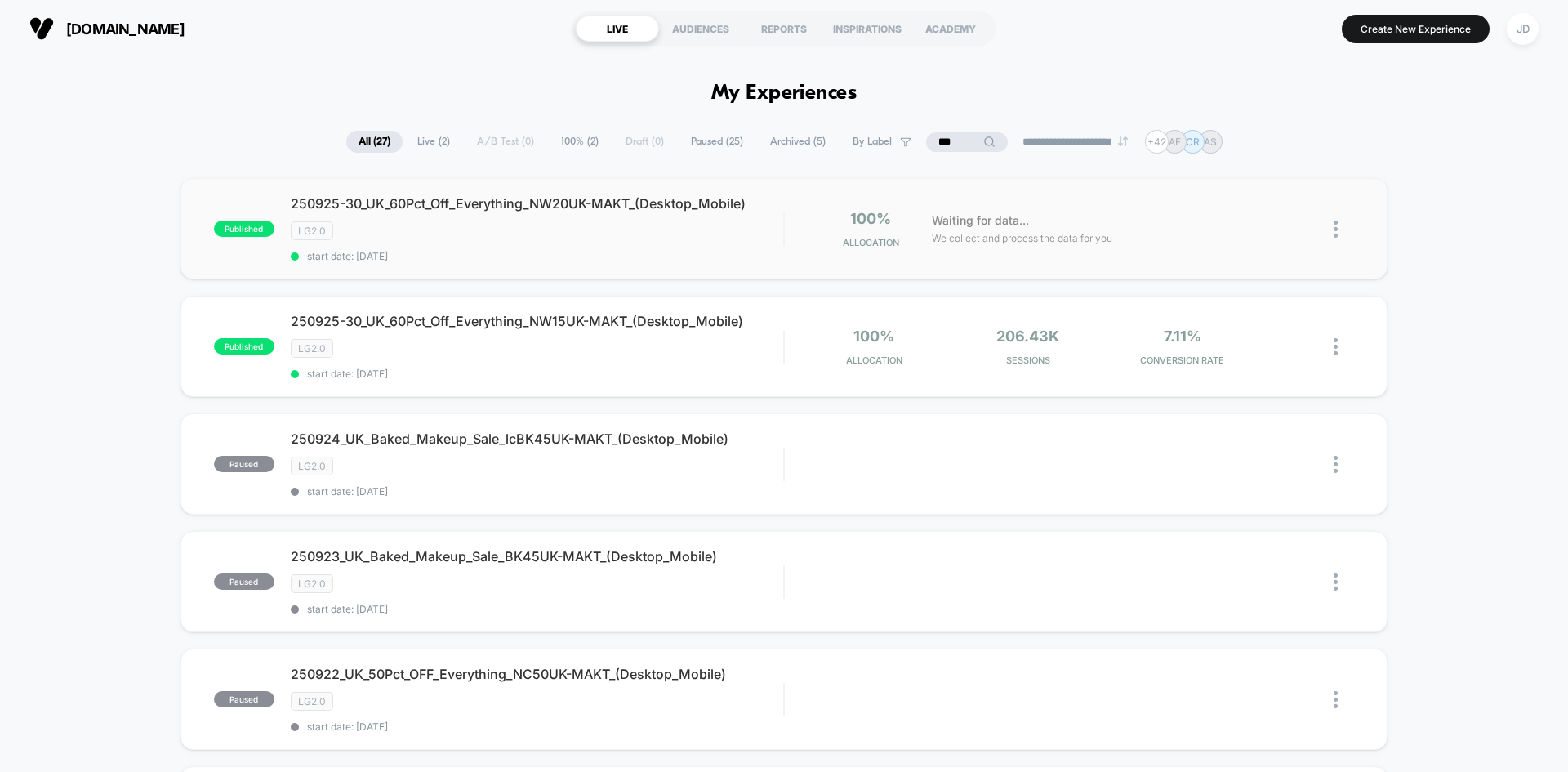
click at [1335, 227] on img at bounding box center [1336, 228] width 4 height 17
click at [1244, 134] on div "Edit" at bounding box center [1252, 135] width 147 height 37
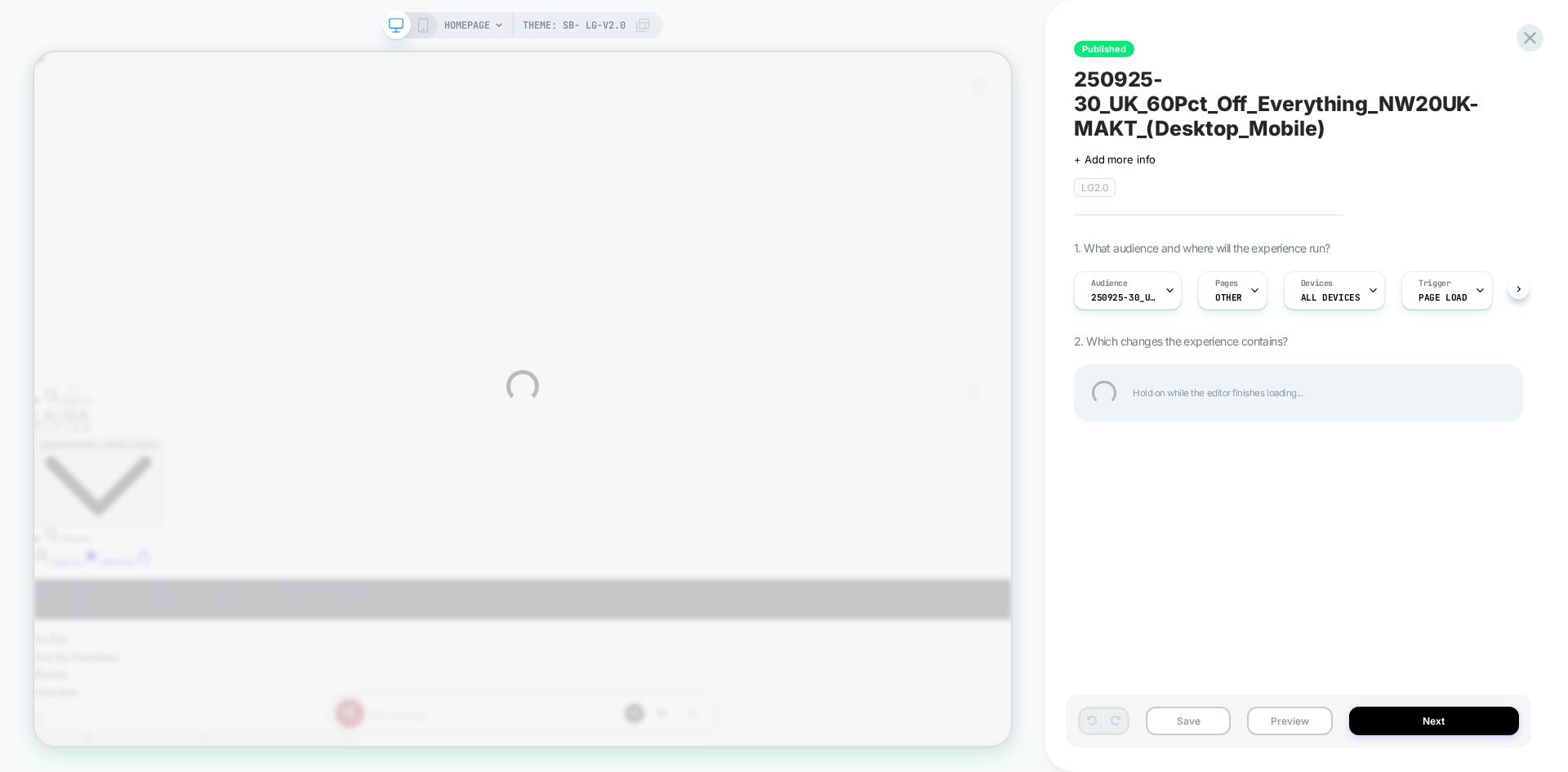
click at [1521, 288] on div "HOMEPAGE Theme: SB- LG-v2.0 Published 250925-30_UK_60Pct_Off_Everything_NW20UK-…" at bounding box center [784, 386] width 1568 height 772
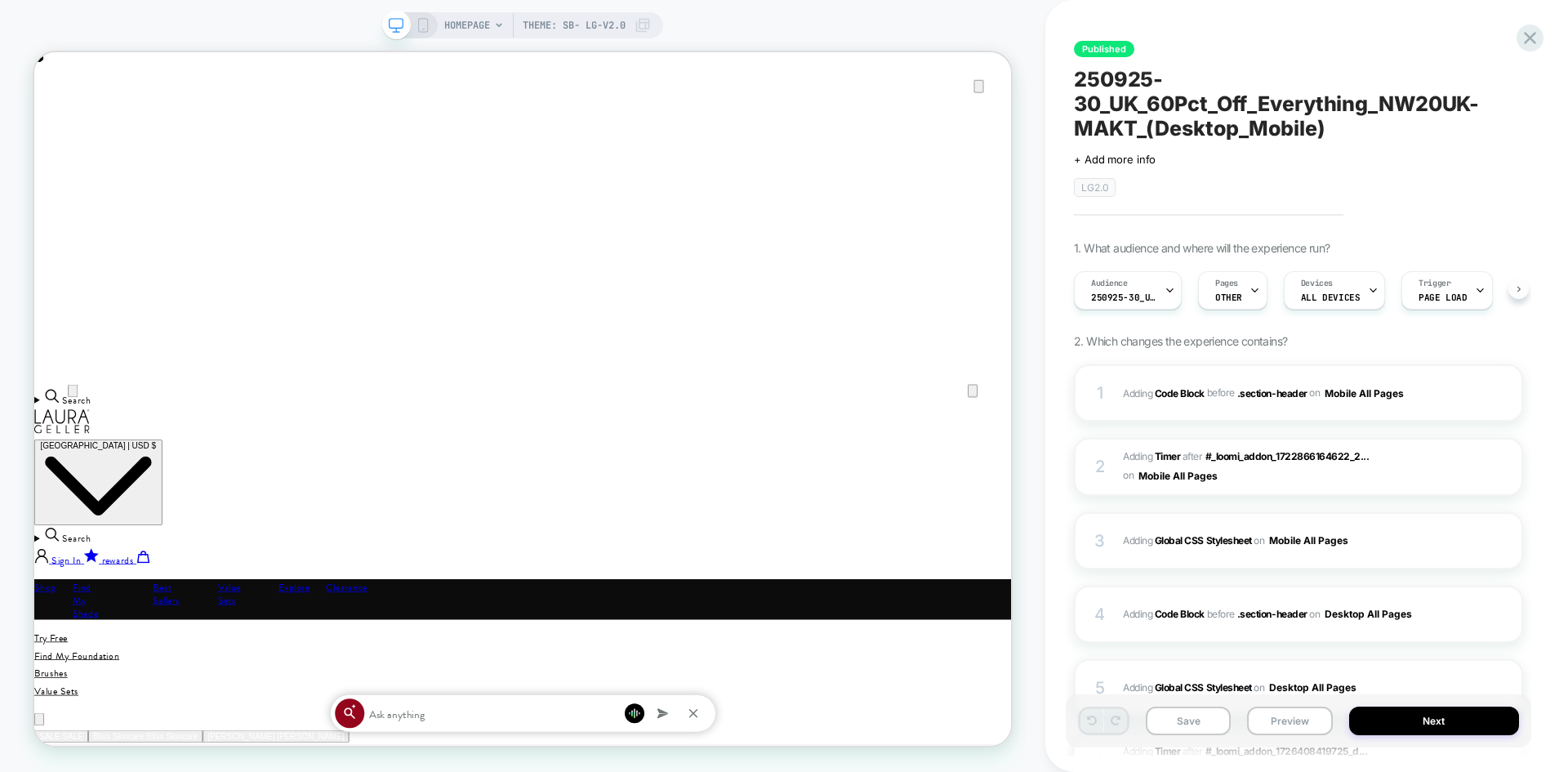
click at [1515, 290] on button at bounding box center [1519, 288] width 21 height 21
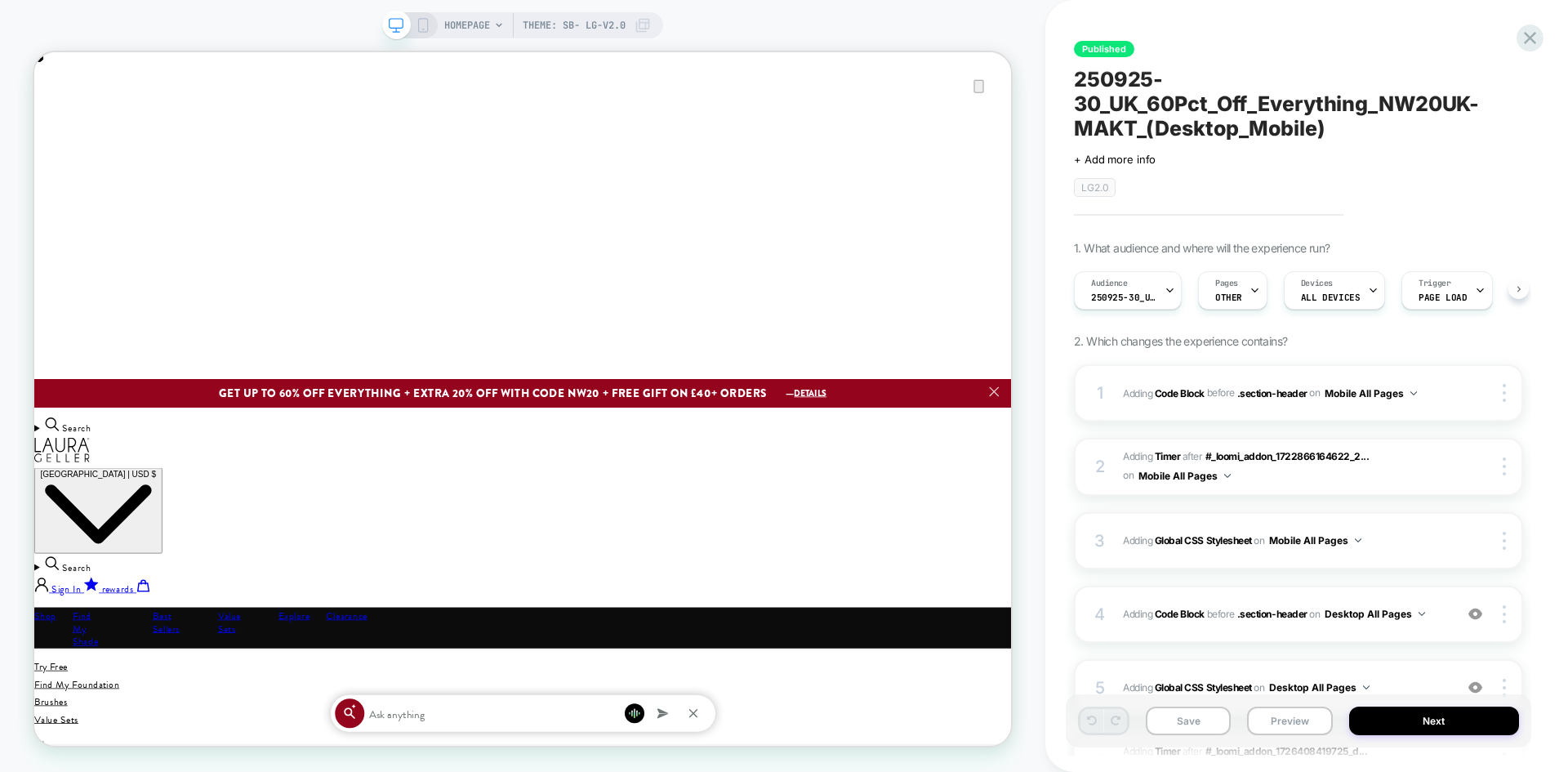
click at [1519, 290] on icon at bounding box center [1519, 288] width 3 height 6
click at [1515, 291] on button at bounding box center [1519, 288] width 21 height 21
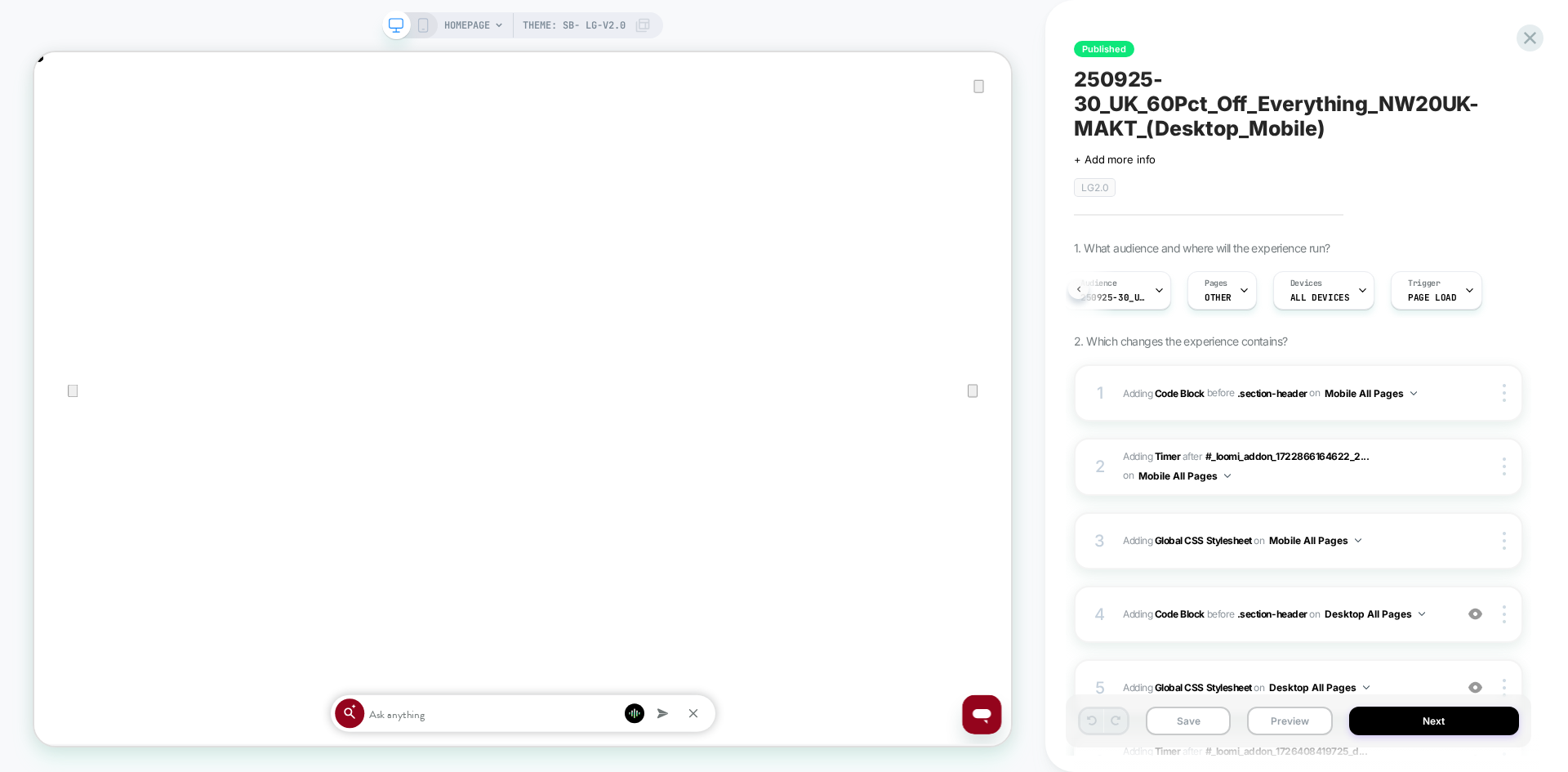
click at [1074, 292] on button at bounding box center [1078, 288] width 21 height 21
drag, startPoint x: 419, startPoint y: 21, endPoint x: 397, endPoint y: 42, distance: 30.4
click at [419, 21] on icon at bounding box center [423, 25] width 15 height 15
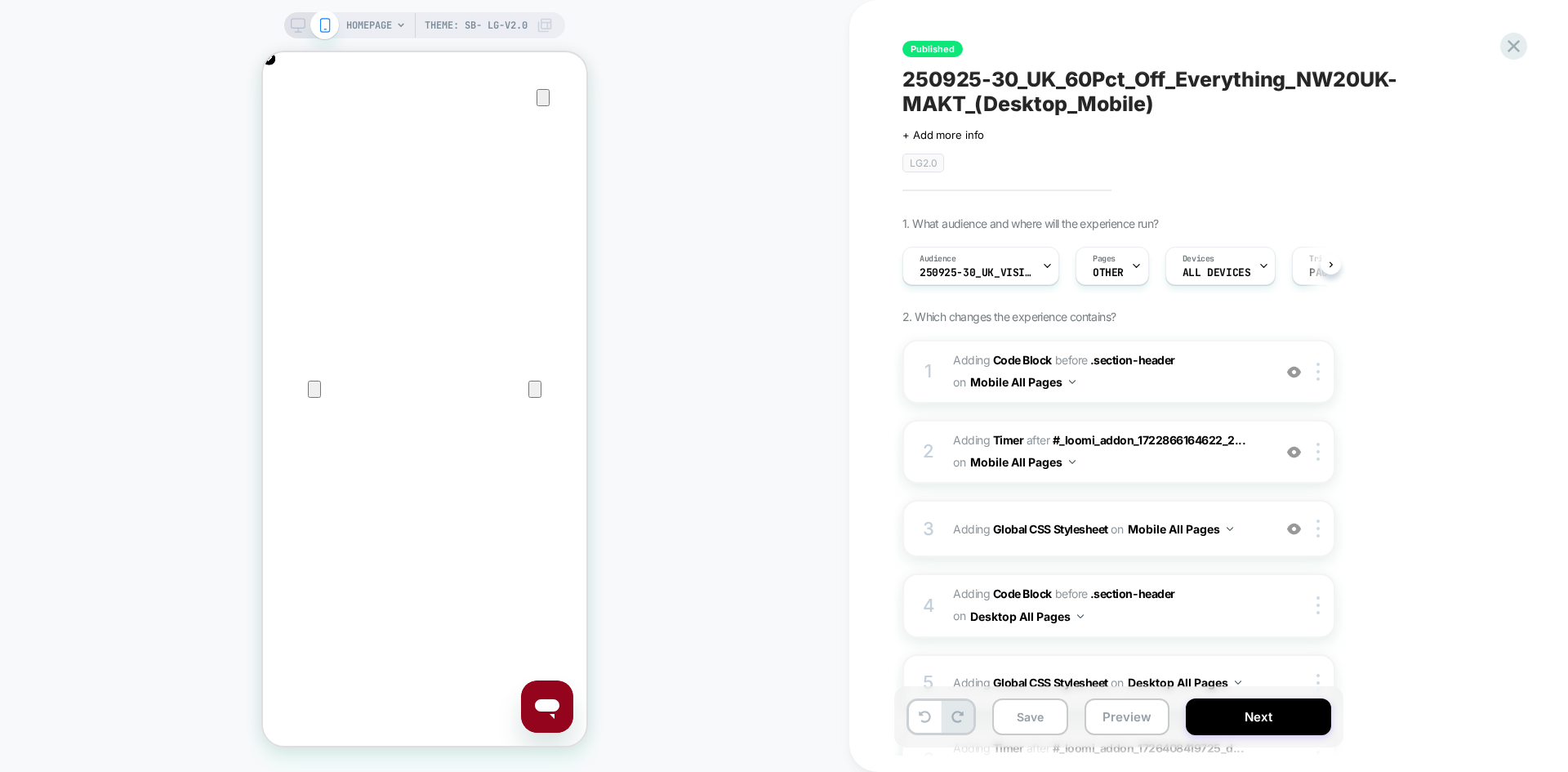
click at [292, 21] on icon at bounding box center [298, 25] width 15 height 15
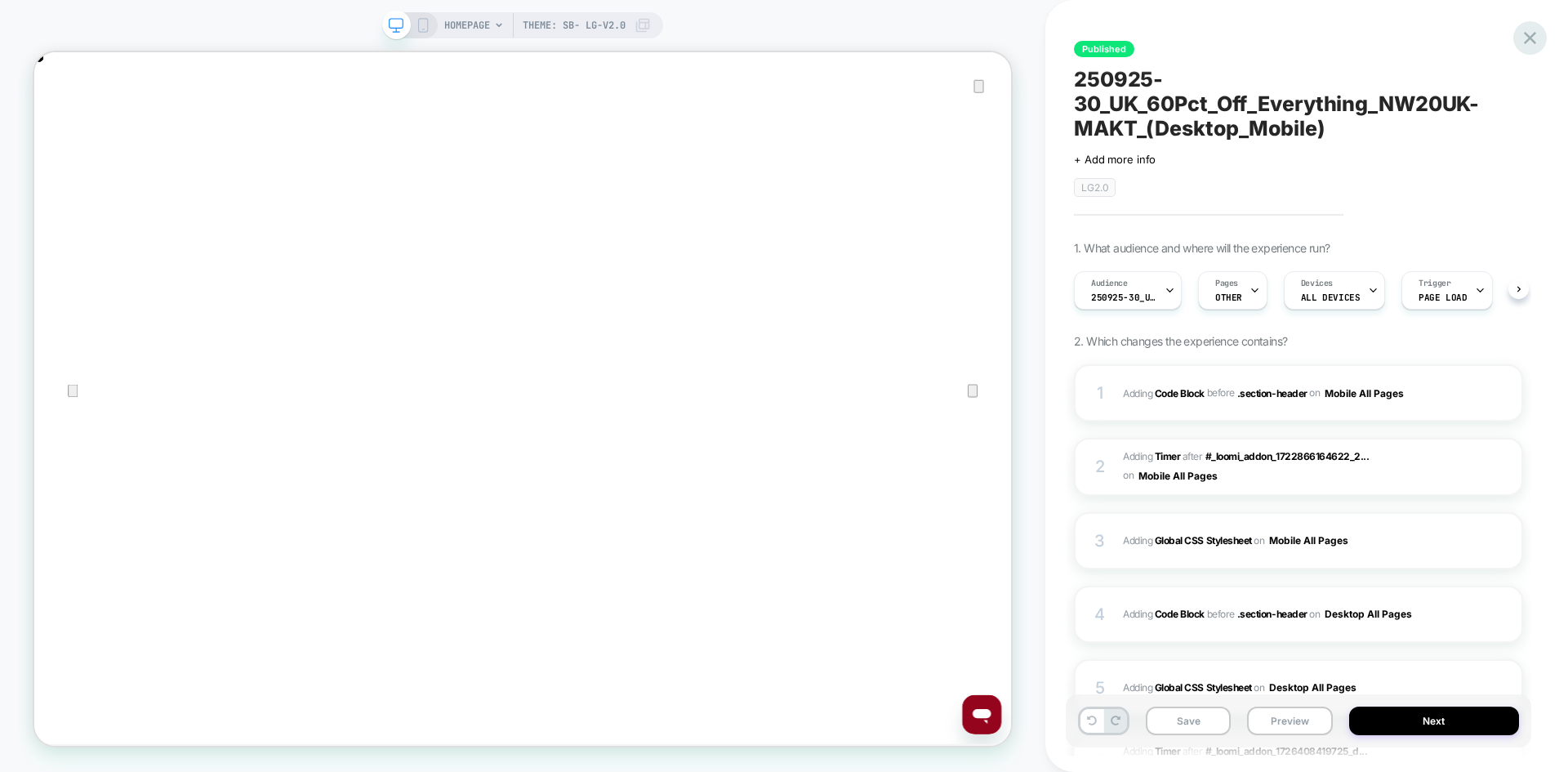
click at [1525, 39] on icon at bounding box center [1530, 38] width 22 height 22
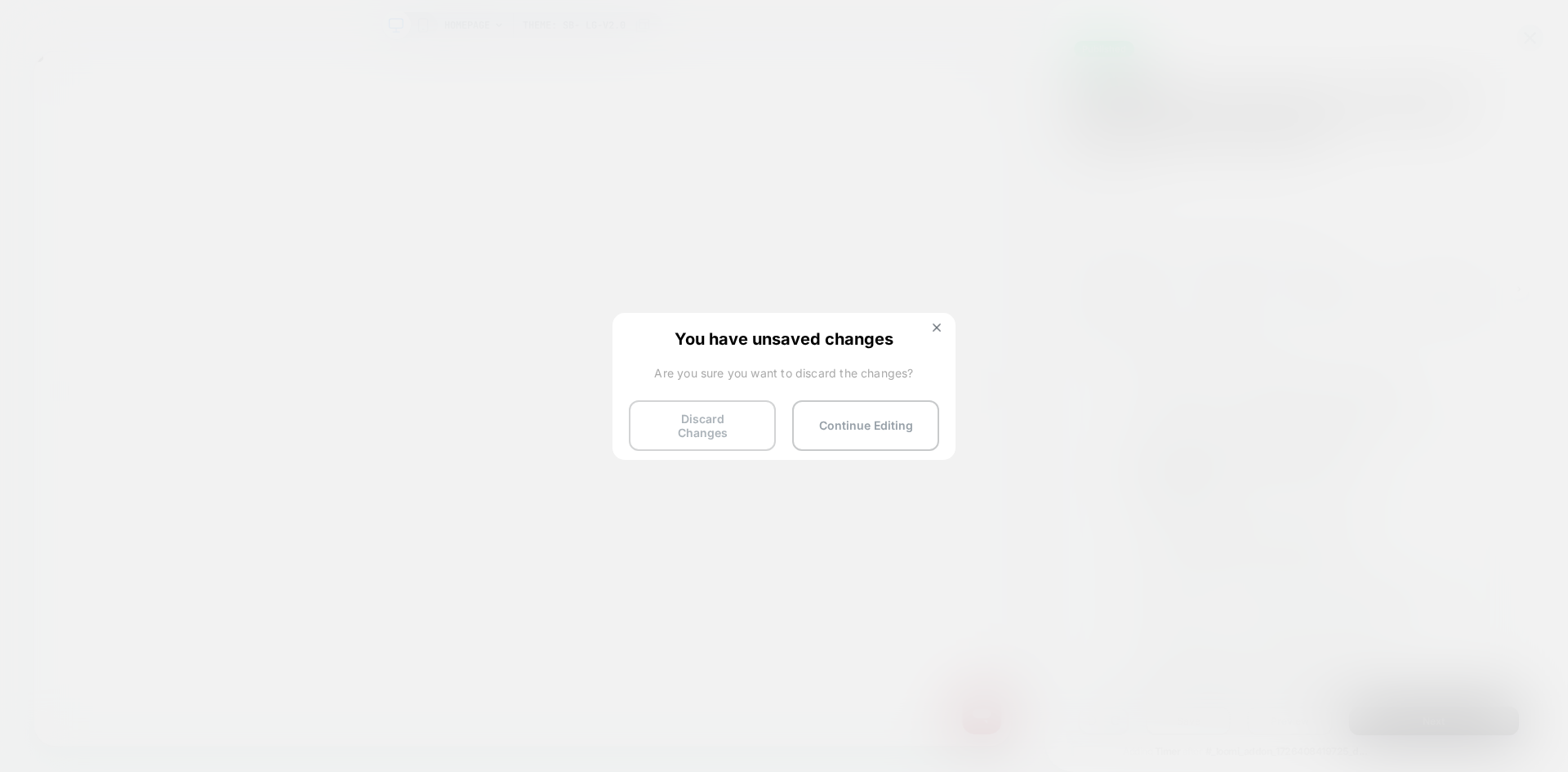
click at [704, 415] on button "Discard Changes" at bounding box center [702, 425] width 147 height 51
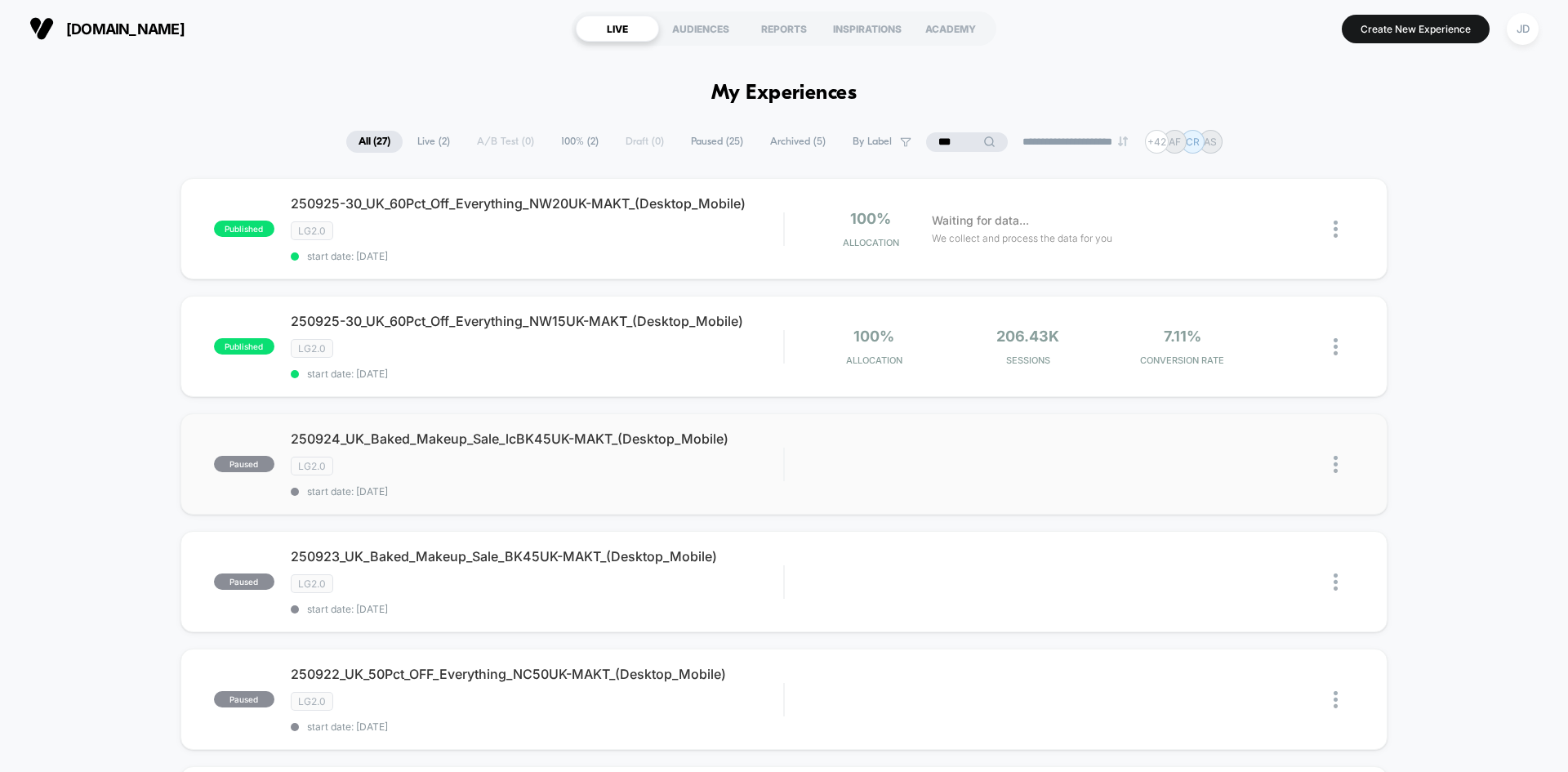
click at [1338, 462] on img at bounding box center [1336, 464] width 4 height 17
click at [1268, 371] on div "Edit" at bounding box center [1252, 370] width 147 height 37
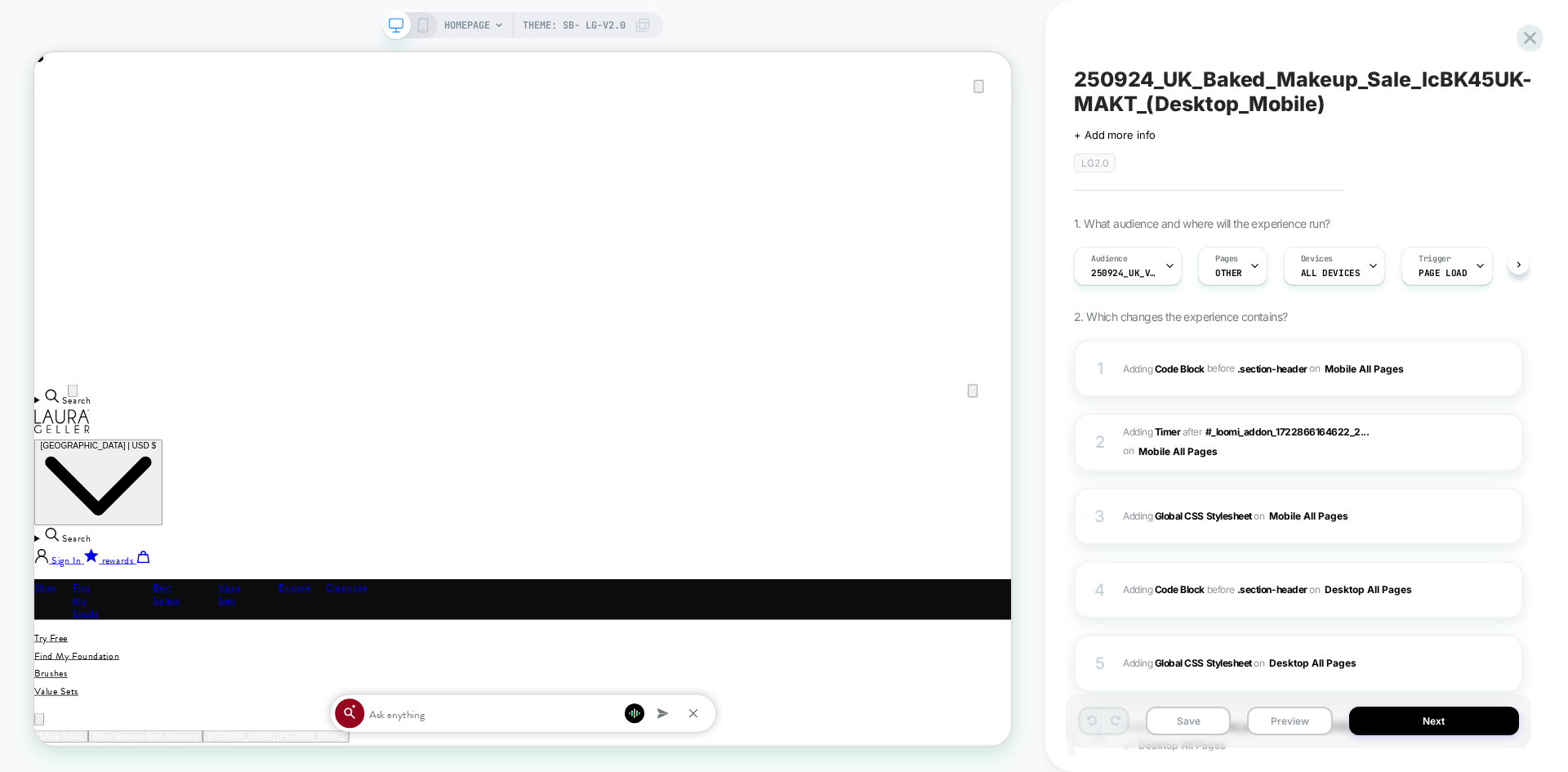
click at [421, 23] on icon at bounding box center [423, 25] width 15 height 15
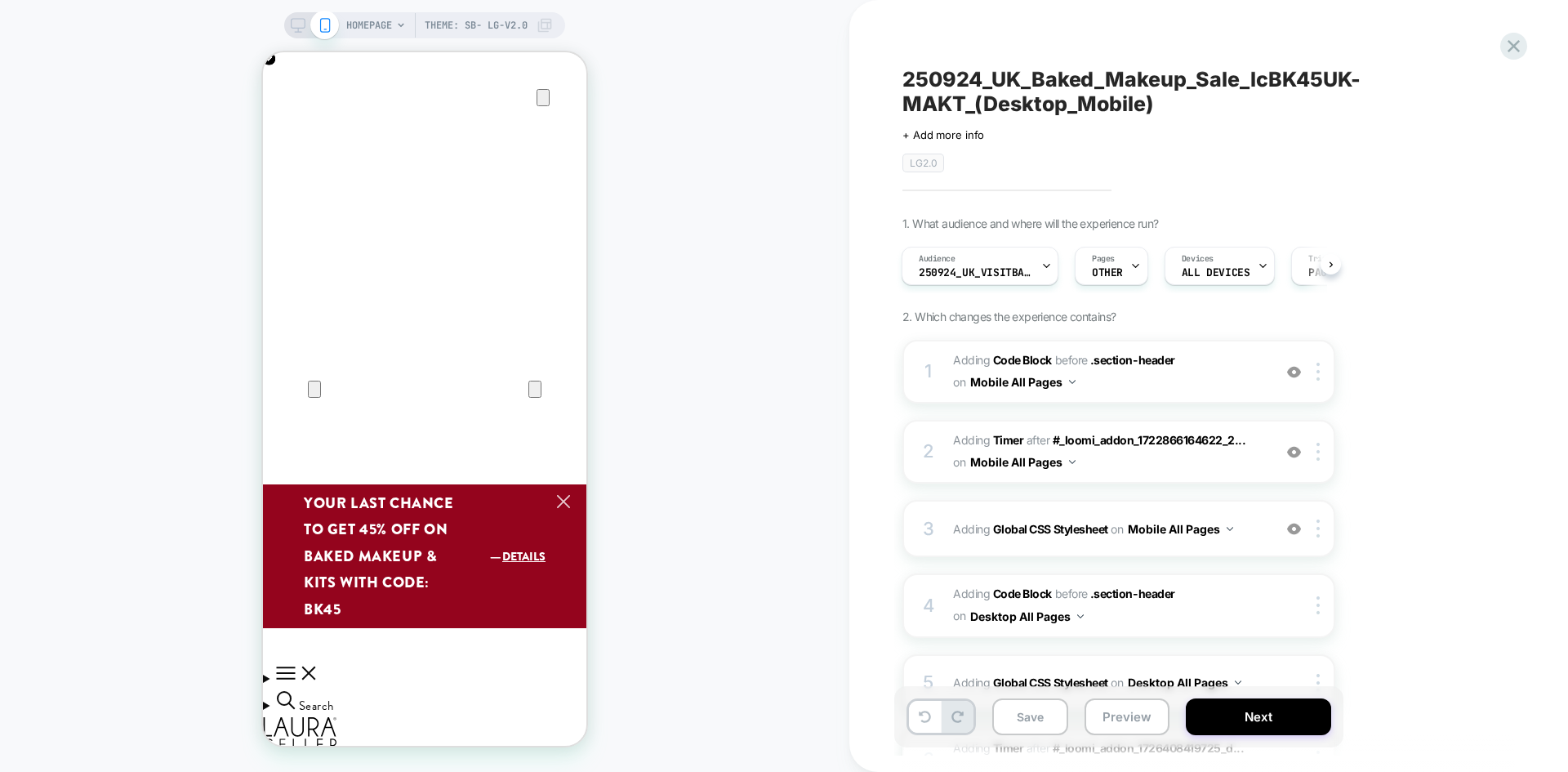
scroll to position [0, 2]
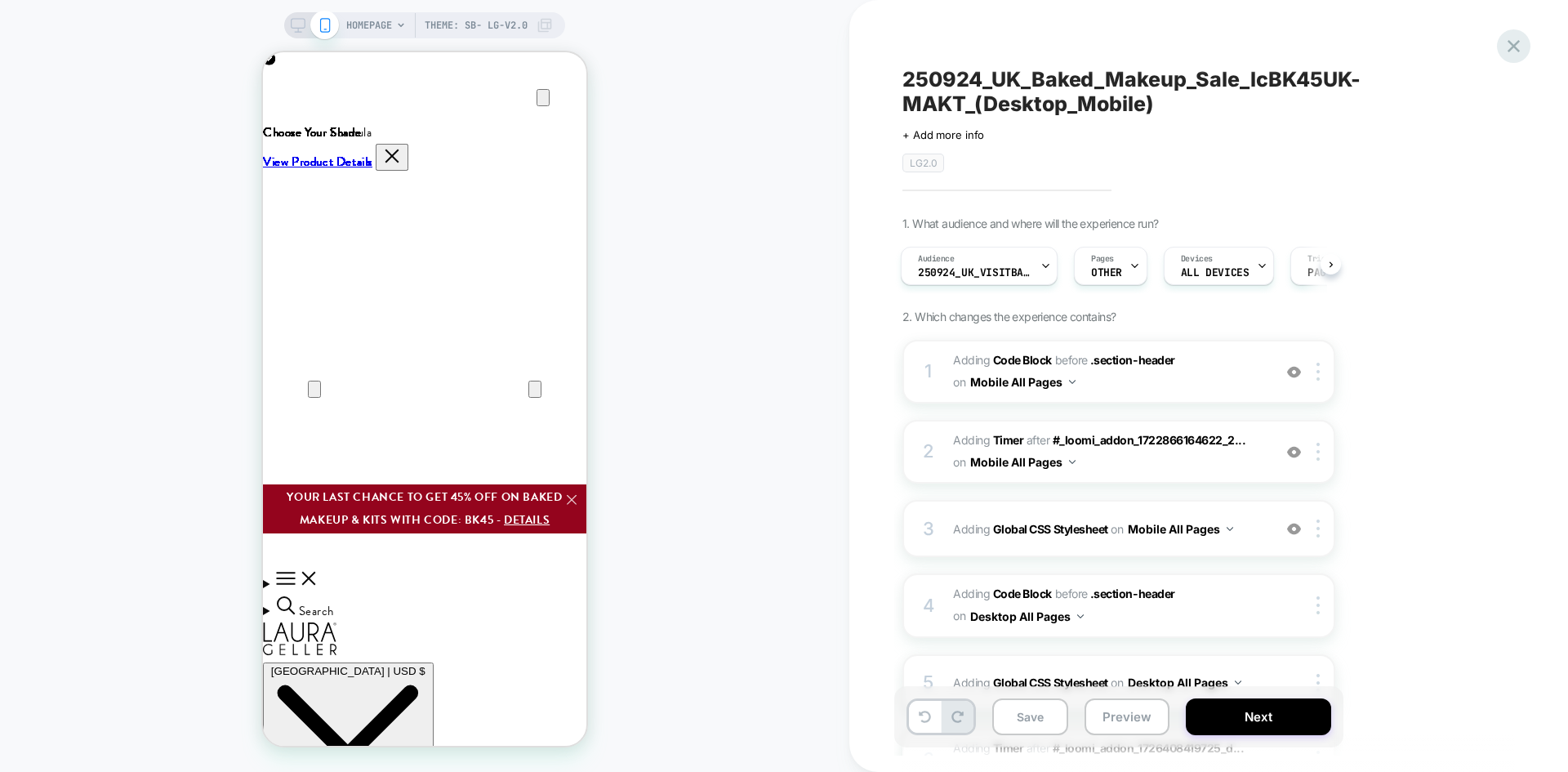
click at [1514, 47] on icon at bounding box center [1514, 46] width 12 height 12
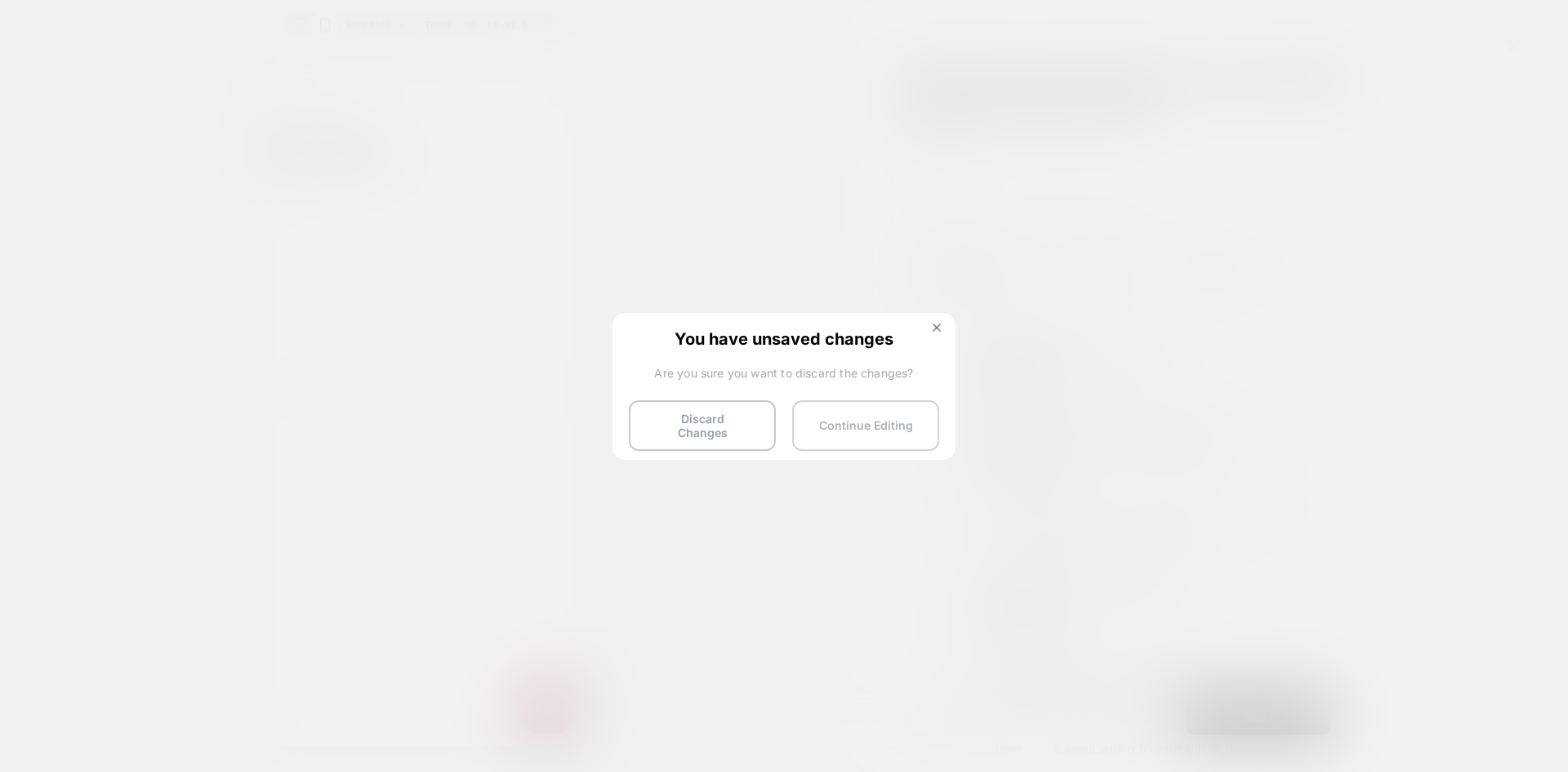
scroll to position [0, 0]
click at [691, 421] on button "Discard Changes" at bounding box center [702, 425] width 147 height 51
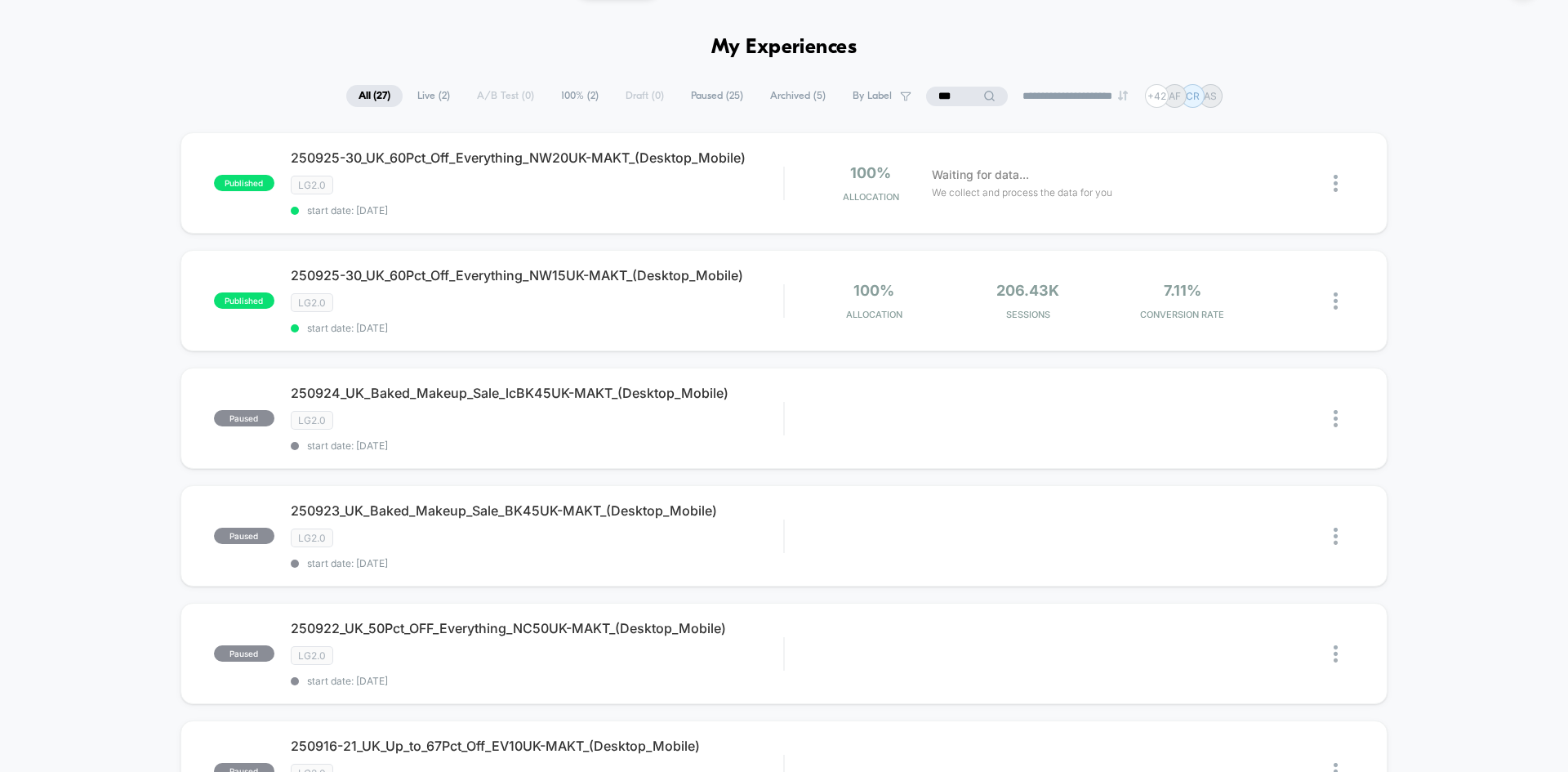
scroll to position [81, 0]
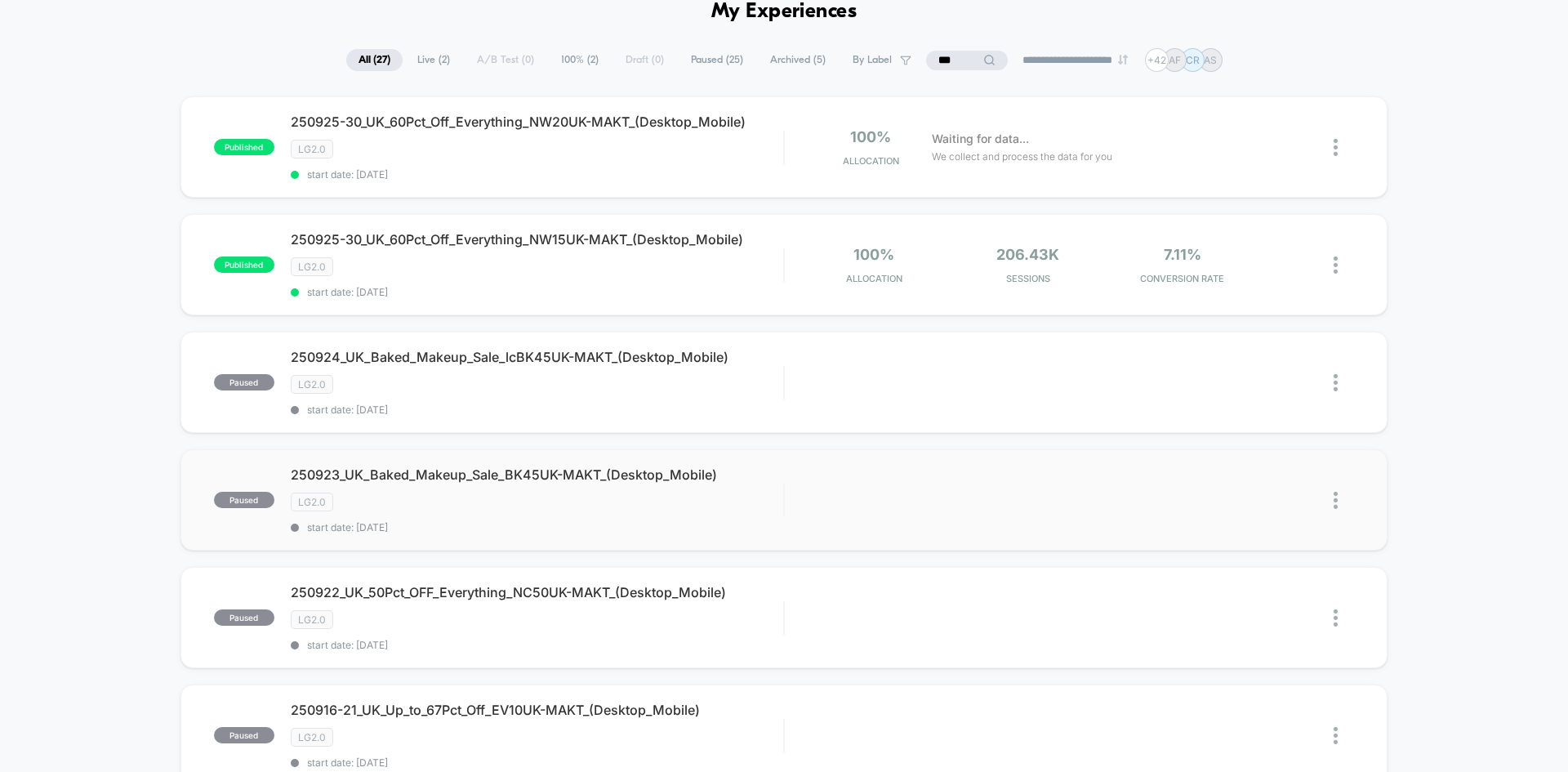
click at [1336, 502] on img at bounding box center [1336, 500] width 4 height 17
click at [1265, 406] on div "Edit" at bounding box center [1252, 406] width 147 height 37
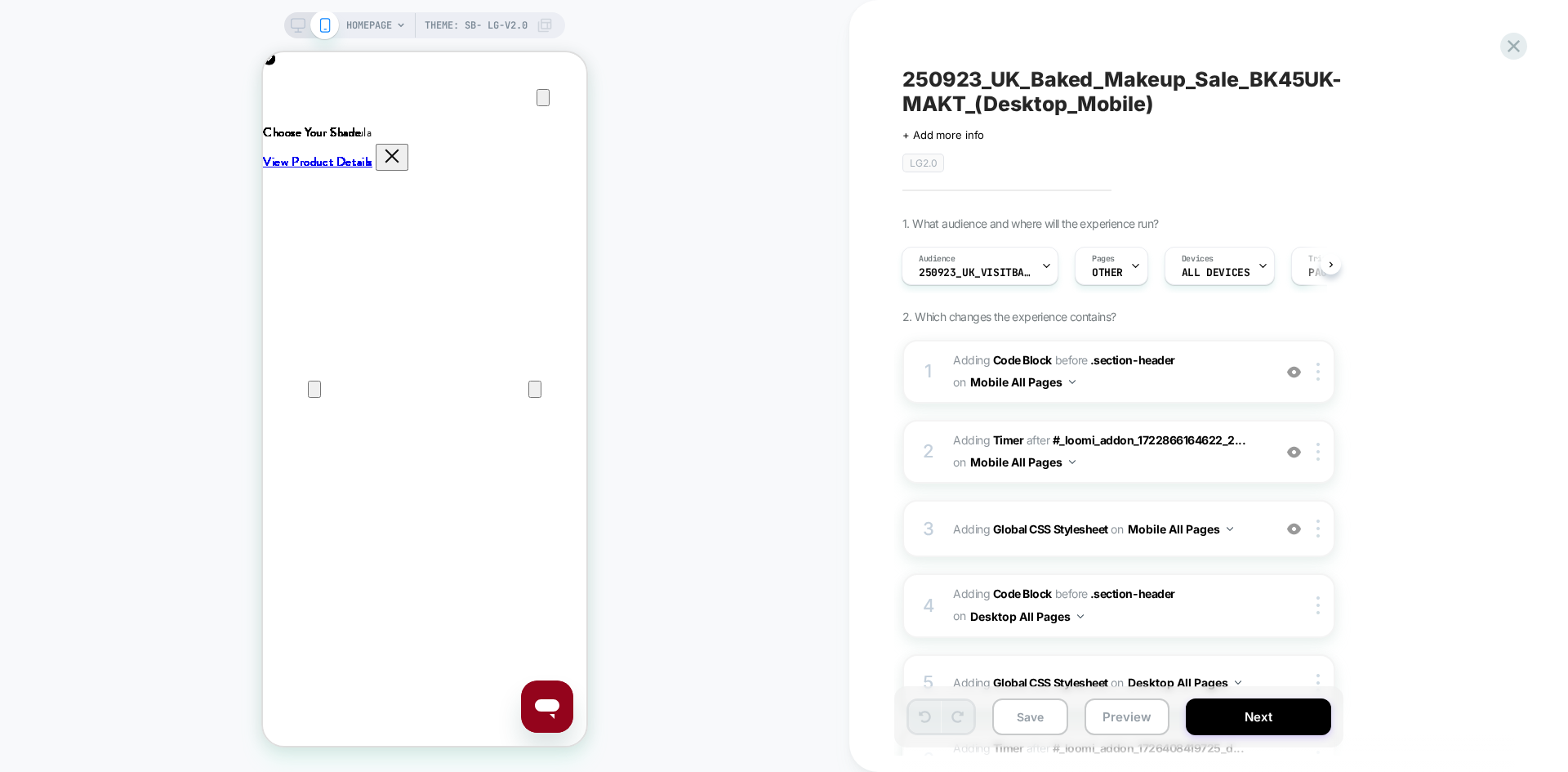
scroll to position [0, 647]
click at [301, 22] on icon at bounding box center [298, 25] width 15 height 15
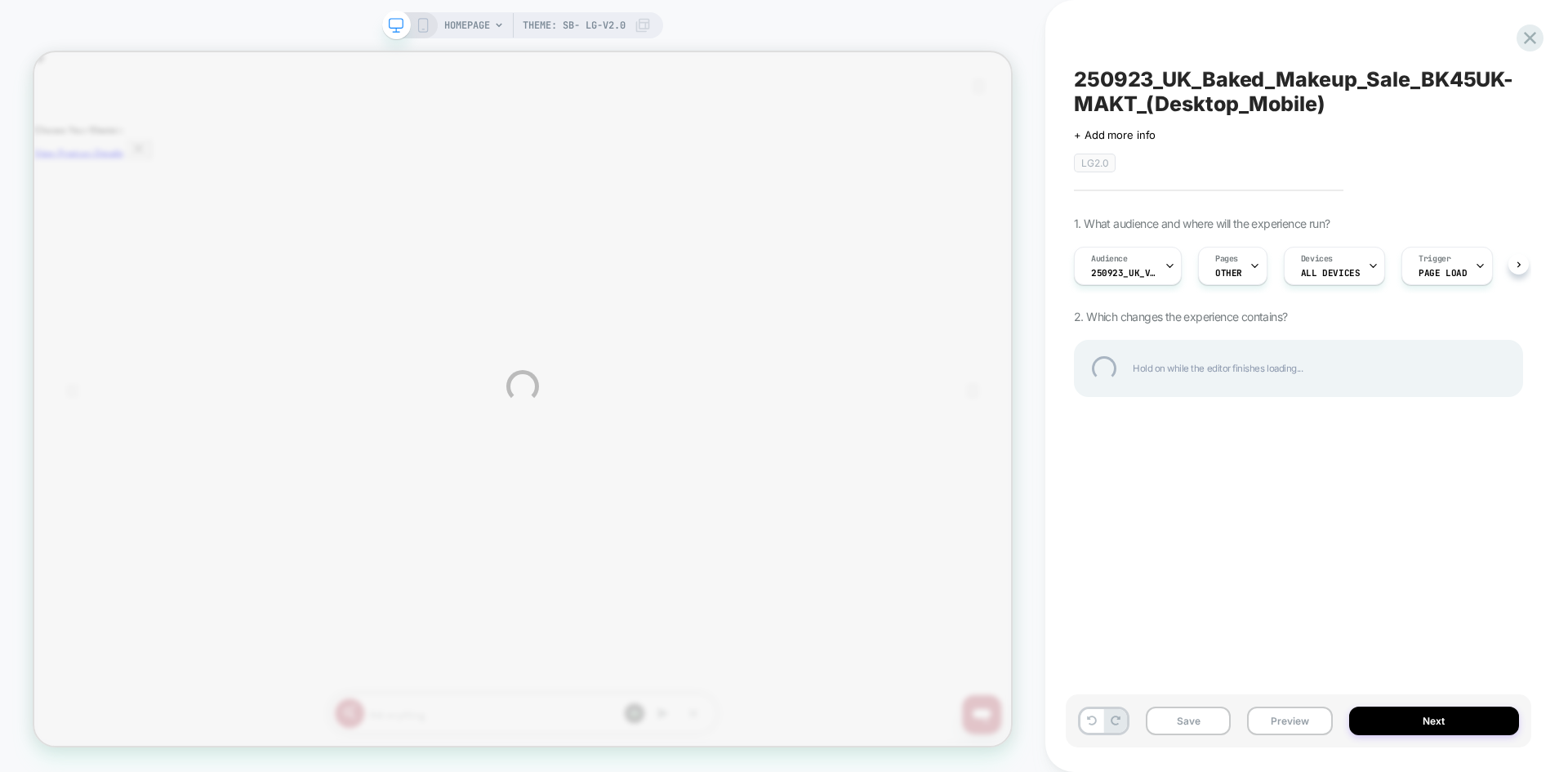
scroll to position [0, 1950]
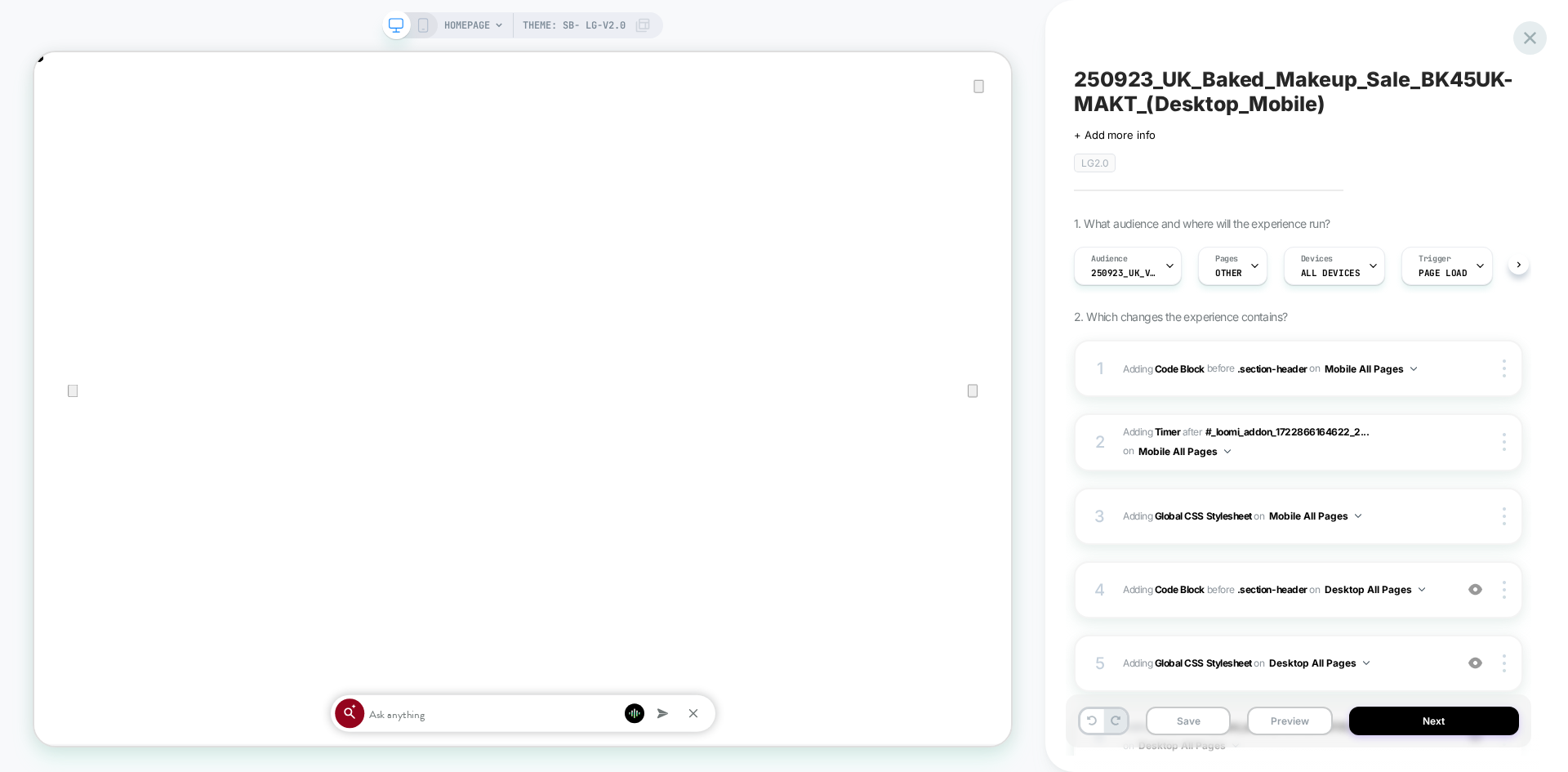
click at [1527, 33] on icon at bounding box center [1530, 38] width 22 height 22
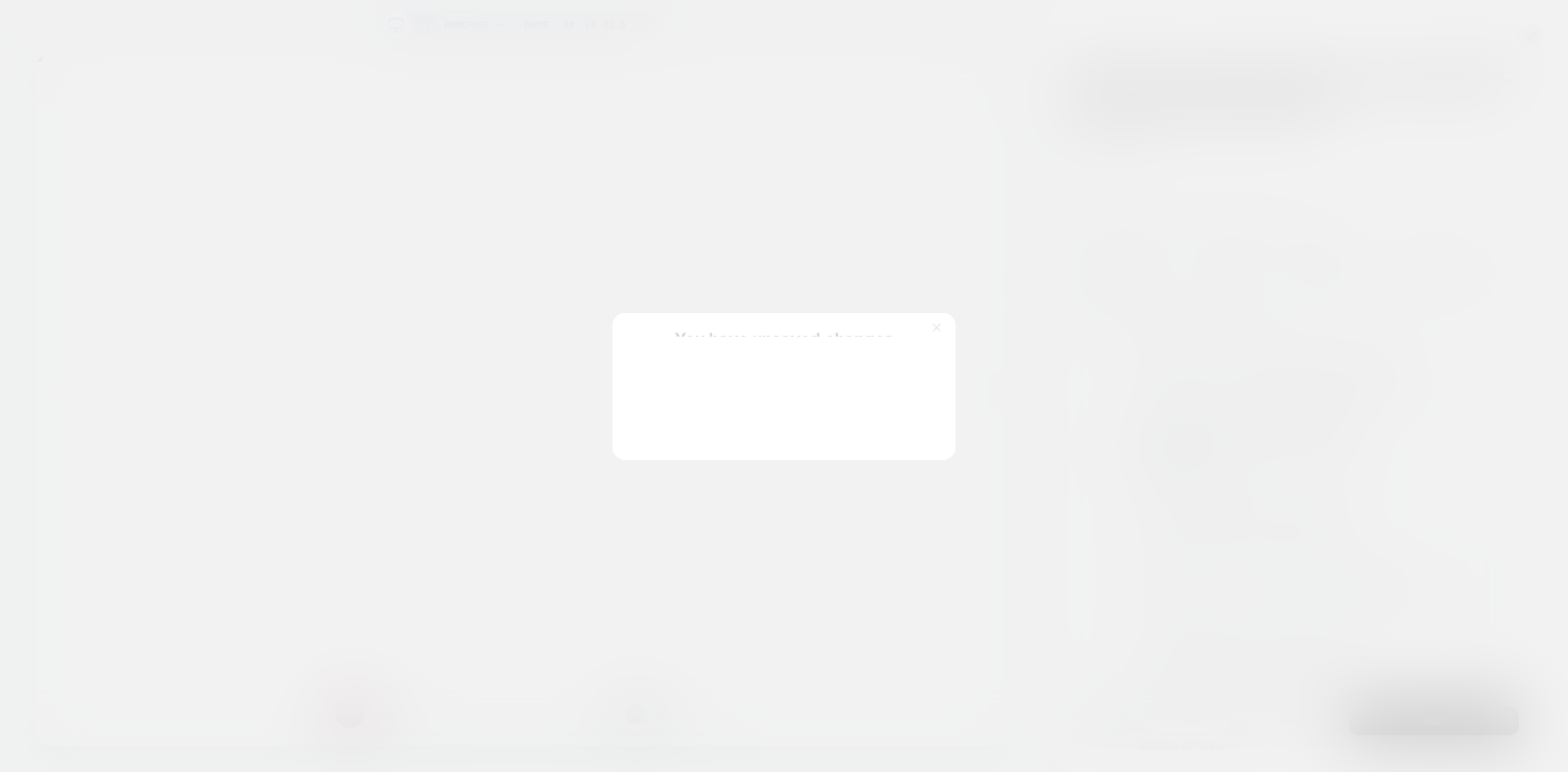
scroll to position [0, 0]
click at [694, 426] on button "Discard Changes" at bounding box center [702, 425] width 147 height 51
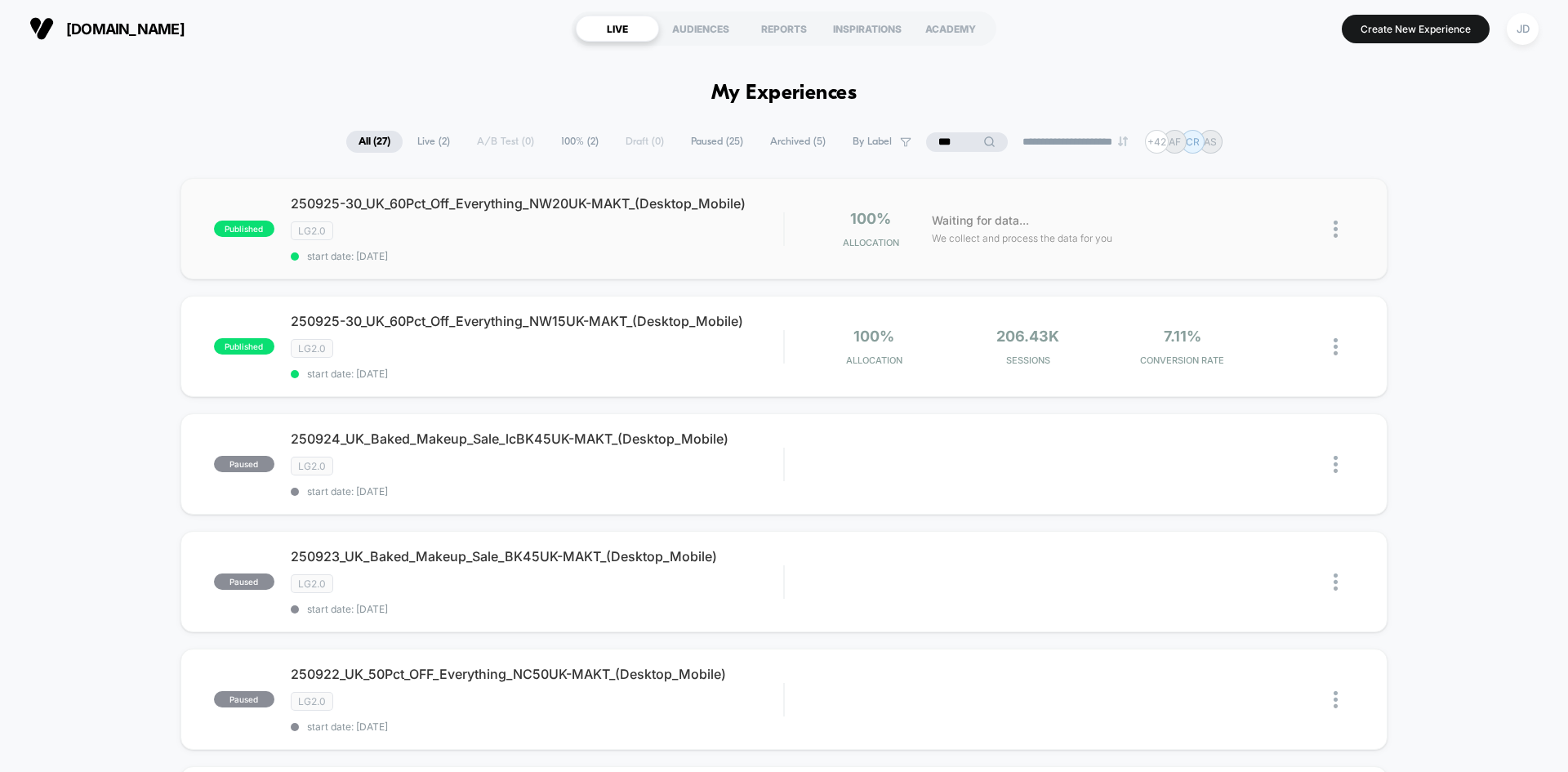
click at [1335, 223] on img at bounding box center [1336, 228] width 4 height 17
click at [1253, 142] on div "Edit" at bounding box center [1252, 135] width 147 height 37
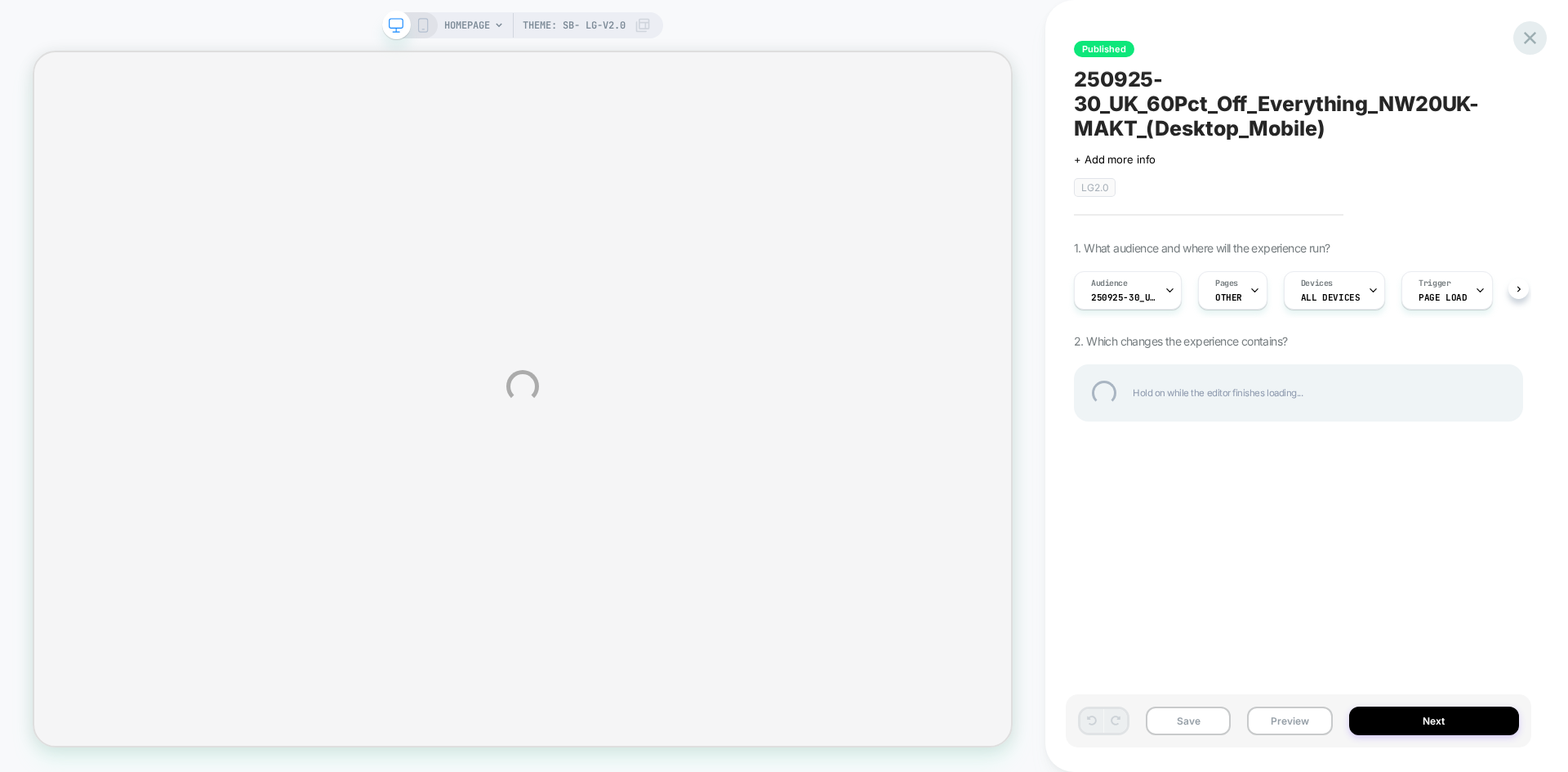
click at [1533, 39] on div at bounding box center [1530, 38] width 34 height 34
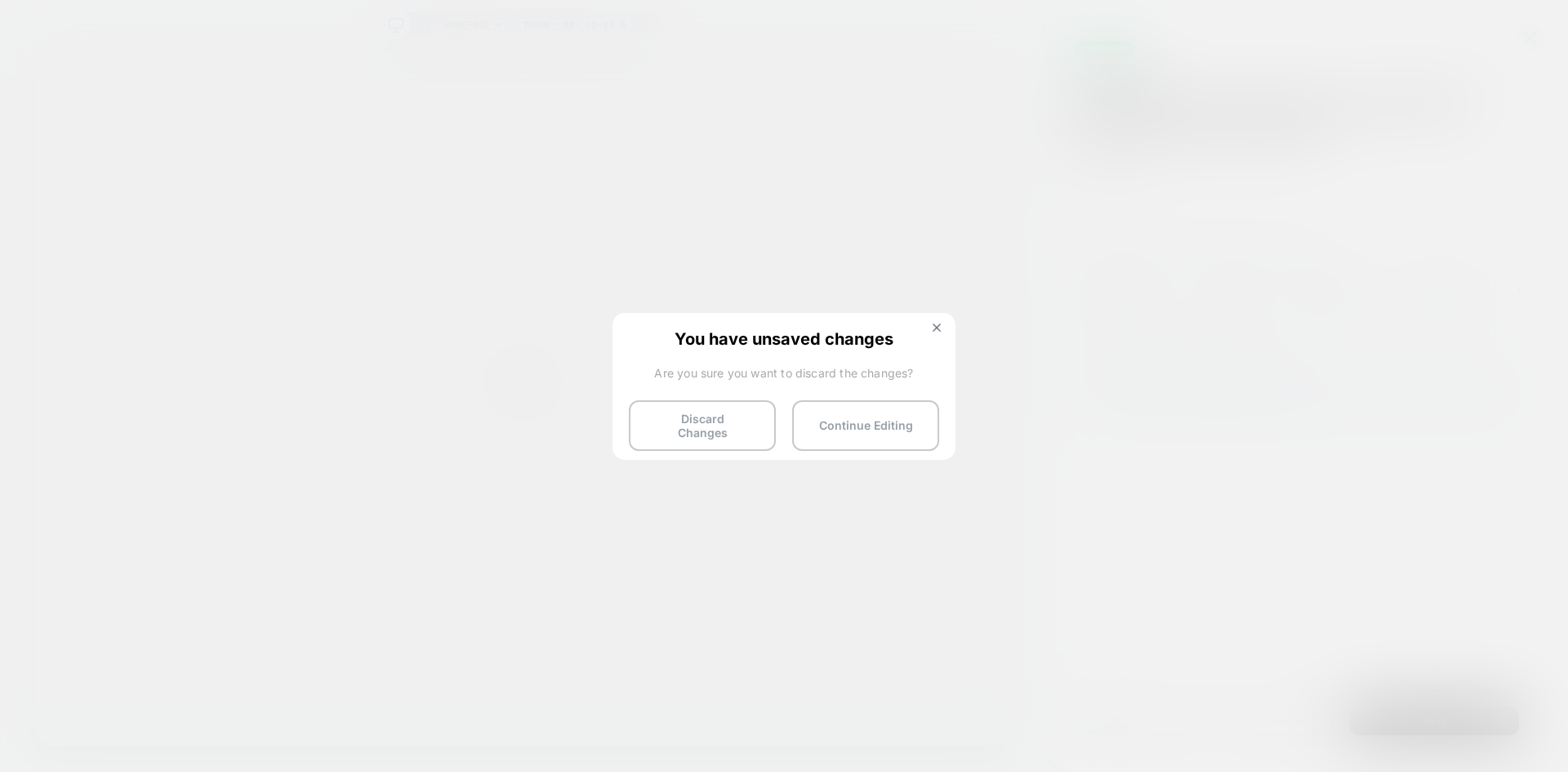
click at [696, 416] on button "Discard Changes" at bounding box center [702, 425] width 147 height 51
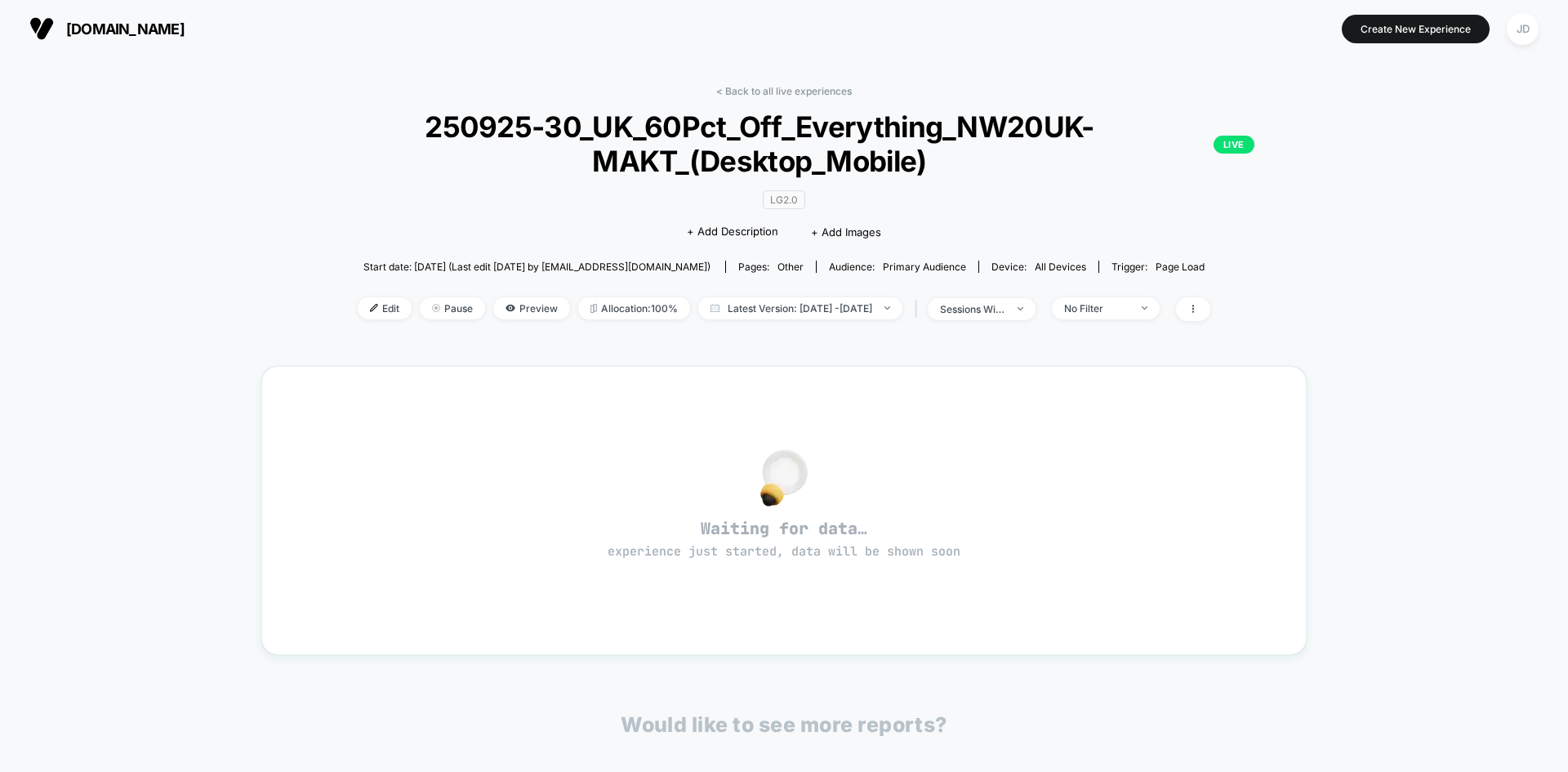
click at [611, 265] on span "Start date: 25/09/2025 (Last edit 25/09/2025 by jpditchas+laurageller@alchemywo…" at bounding box center [536, 266] width 347 height 12
click at [358, 315] on span "Edit" at bounding box center [385, 308] width 54 height 22
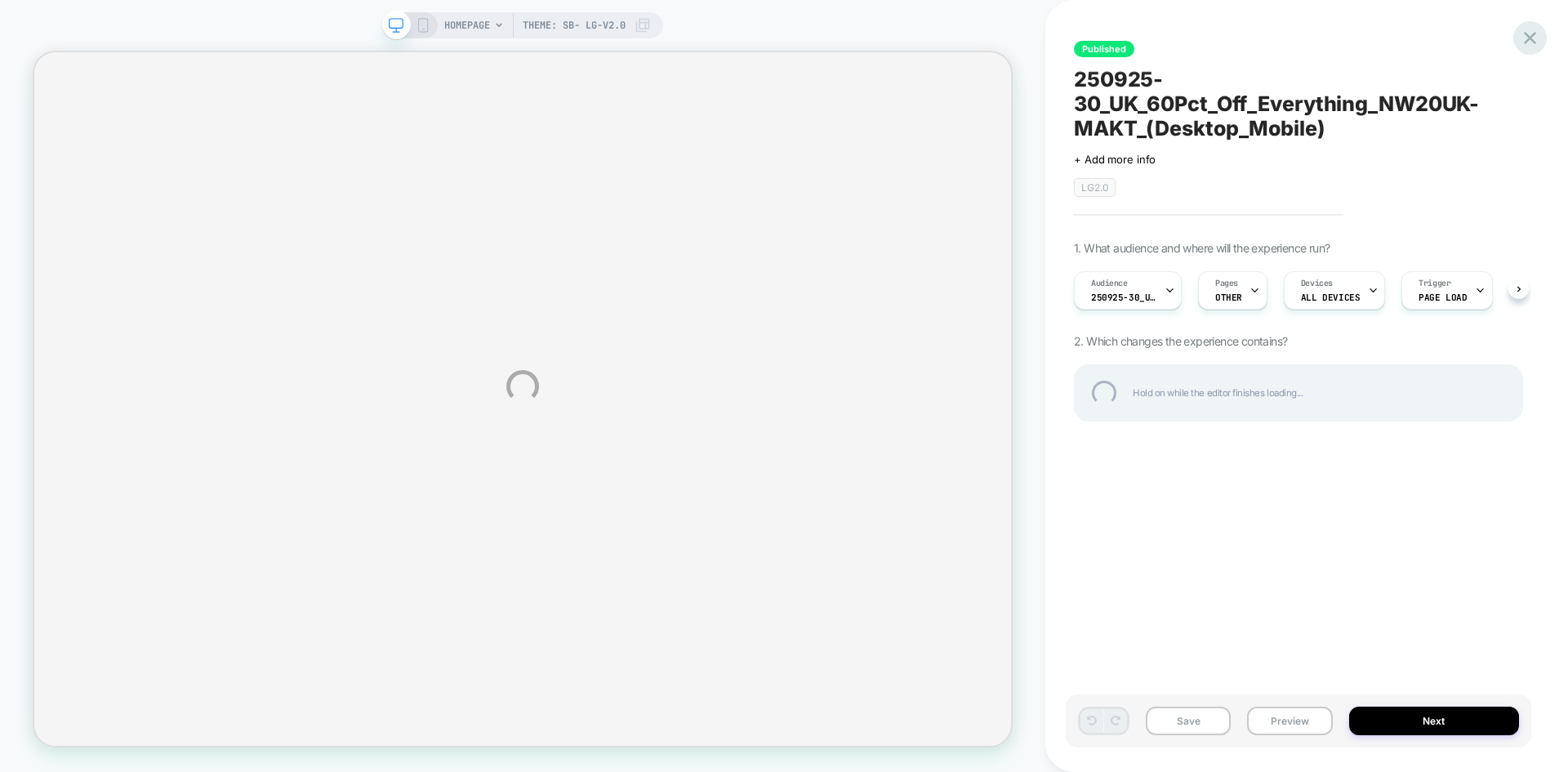
click at [1536, 43] on div at bounding box center [1530, 38] width 34 height 34
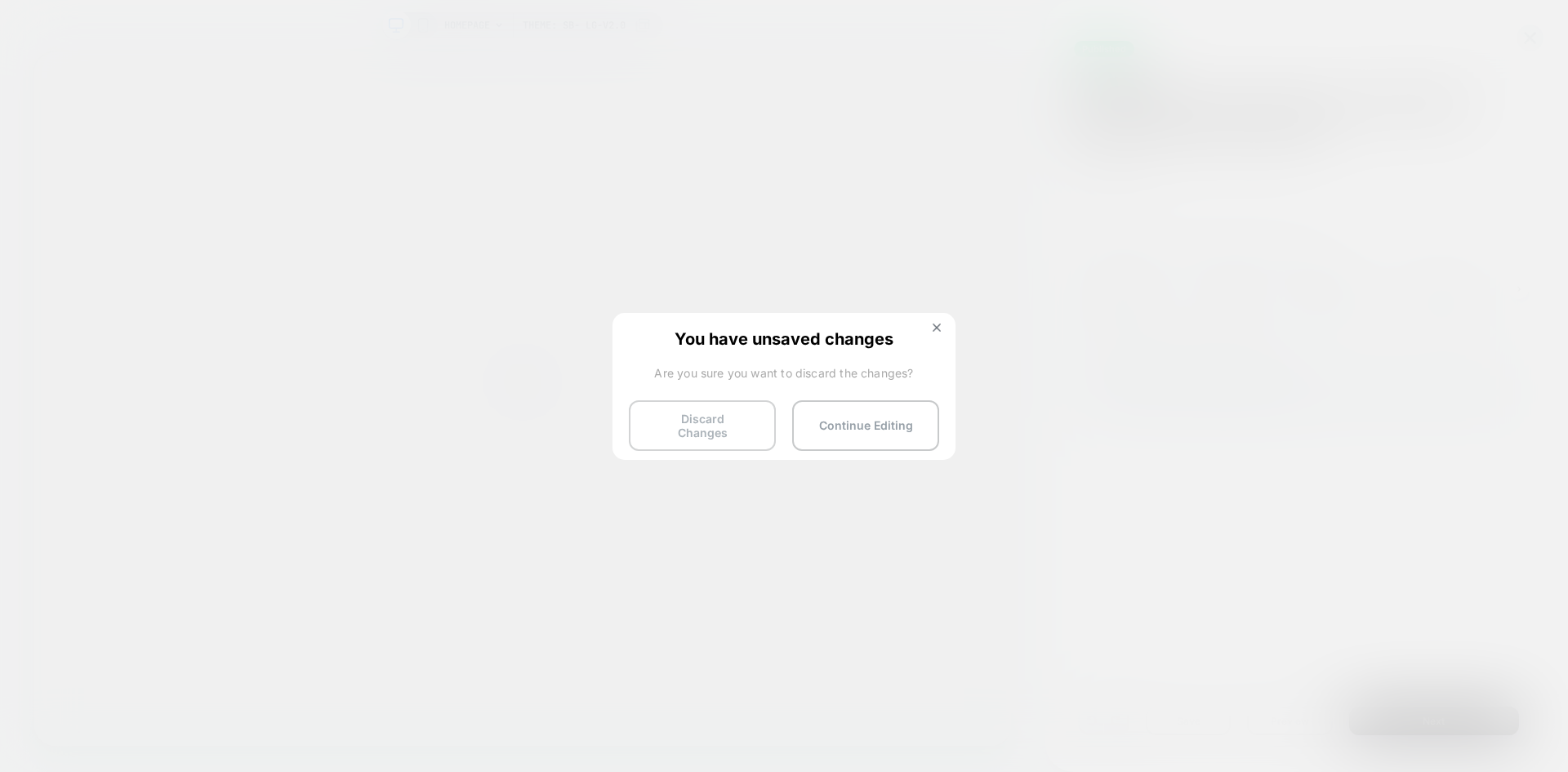
click at [685, 434] on button "Discard Changes" at bounding box center [702, 425] width 147 height 51
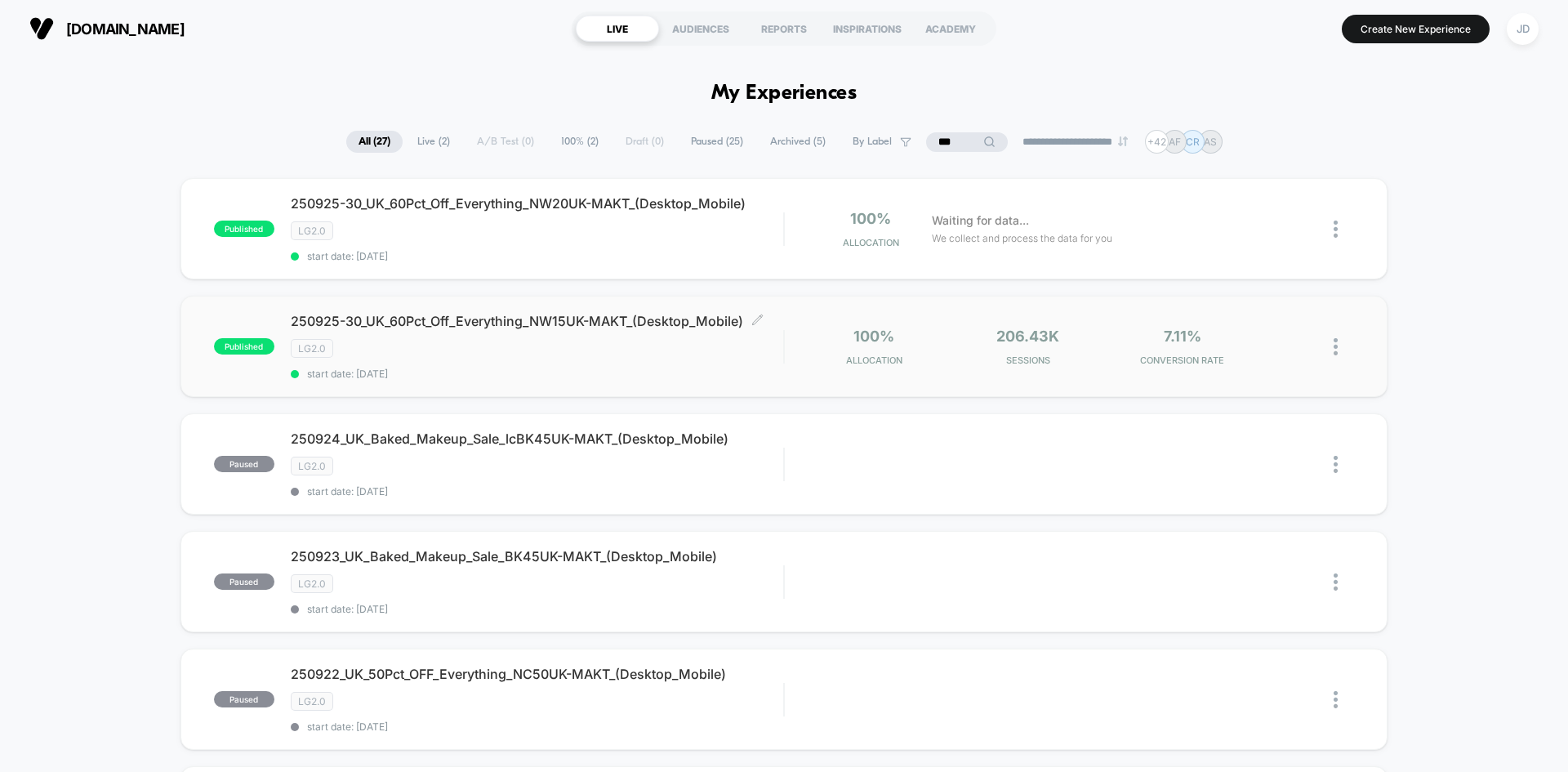
click at [600, 348] on div "LG2.0" at bounding box center [537, 348] width 493 height 19
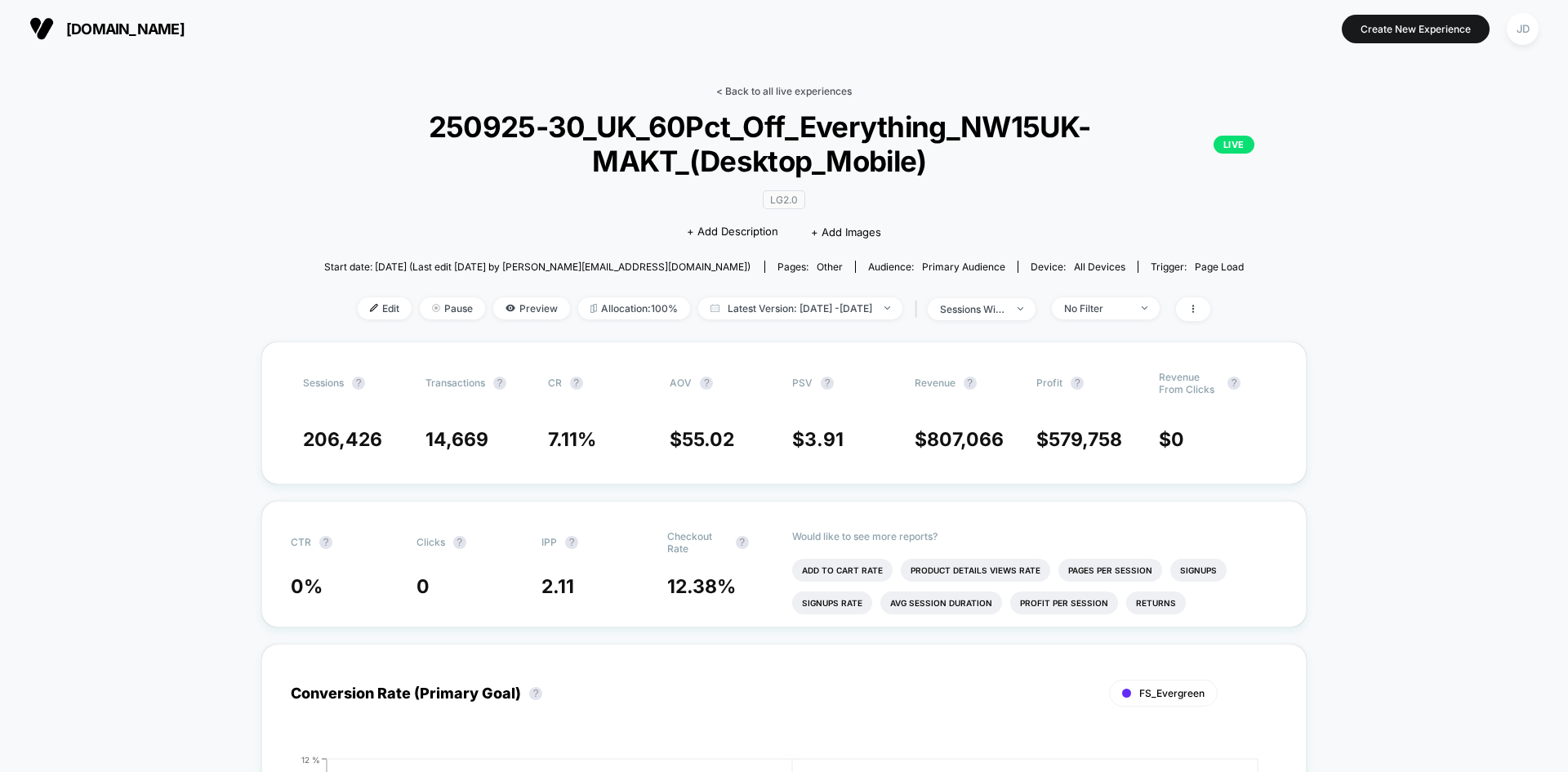
click at [774, 90] on link "< Back to all live experiences" at bounding box center [784, 90] width 136 height 12
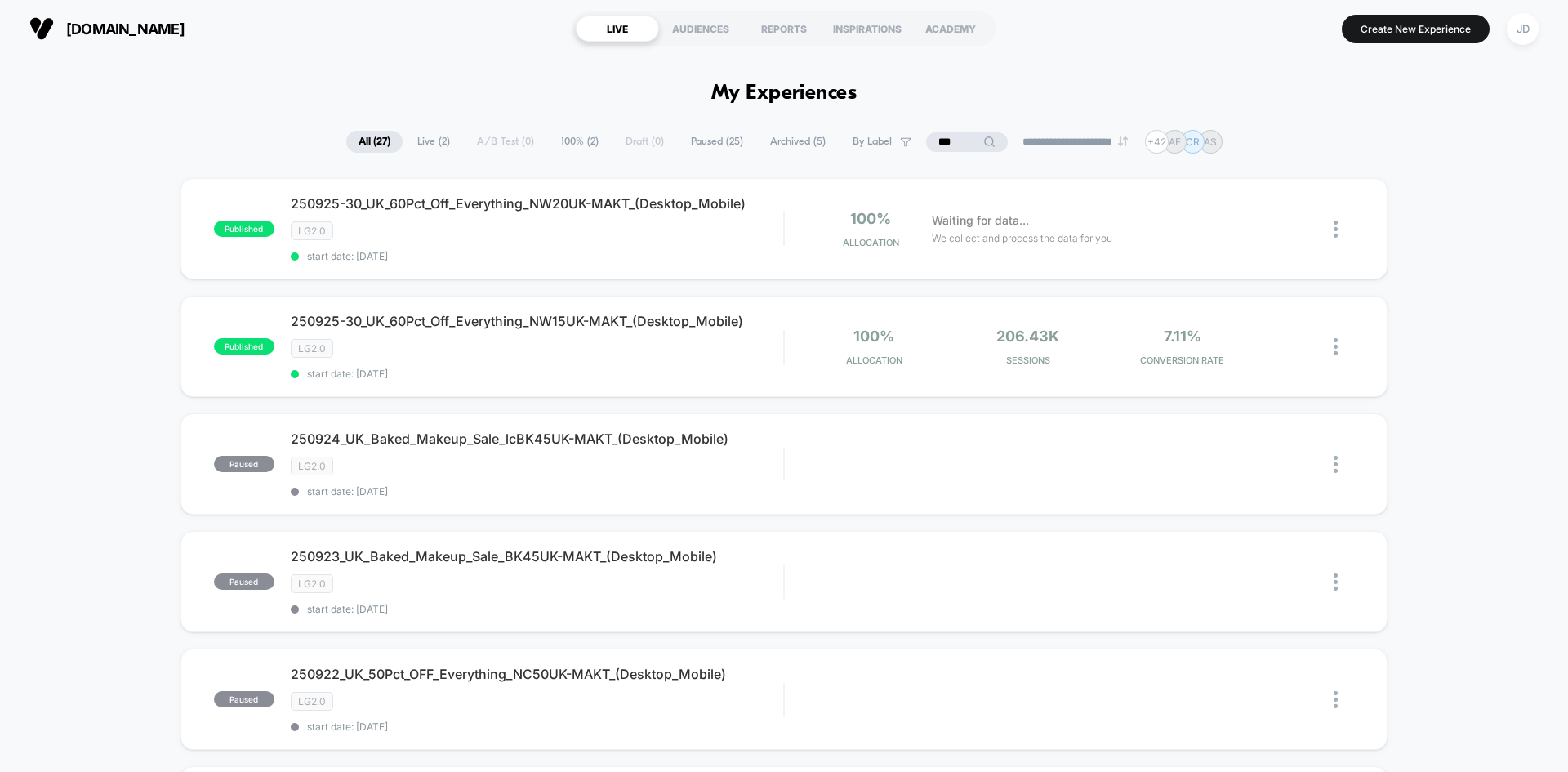
drag, startPoint x: 950, startPoint y: 147, endPoint x: 906, endPoint y: 148, distance: 44.0
click at [927, 148] on input "***" at bounding box center [967, 142] width 81 height 20
